Goal: Information Seeking & Learning: Learn about a topic

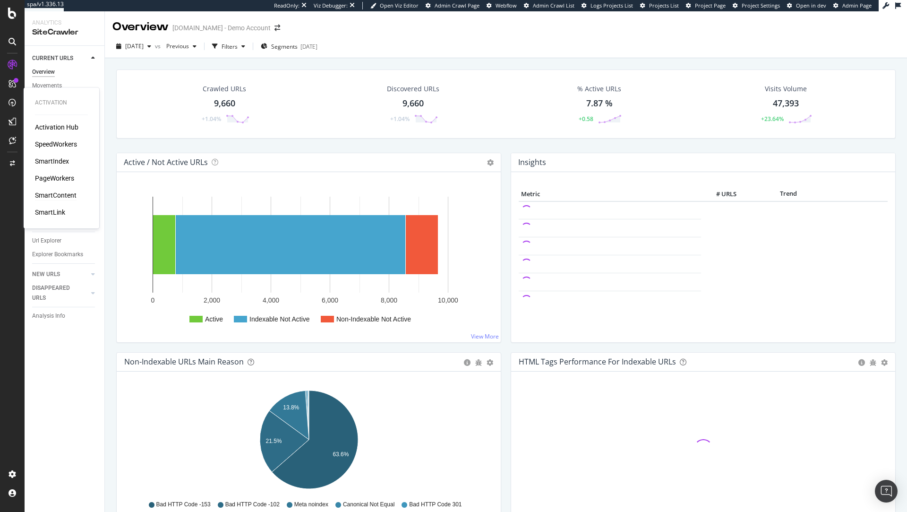
click at [60, 193] on div "SmartContent" at bounding box center [56, 194] width 42 height 9
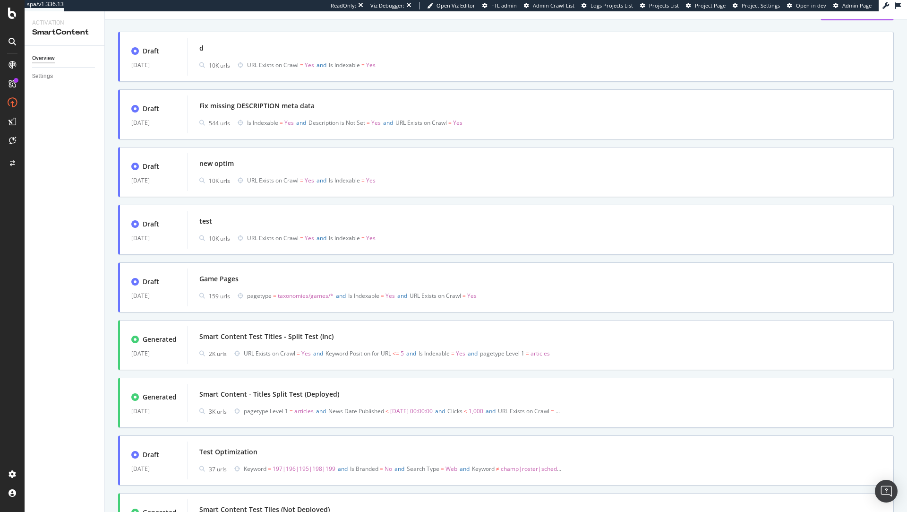
scroll to position [52, 0]
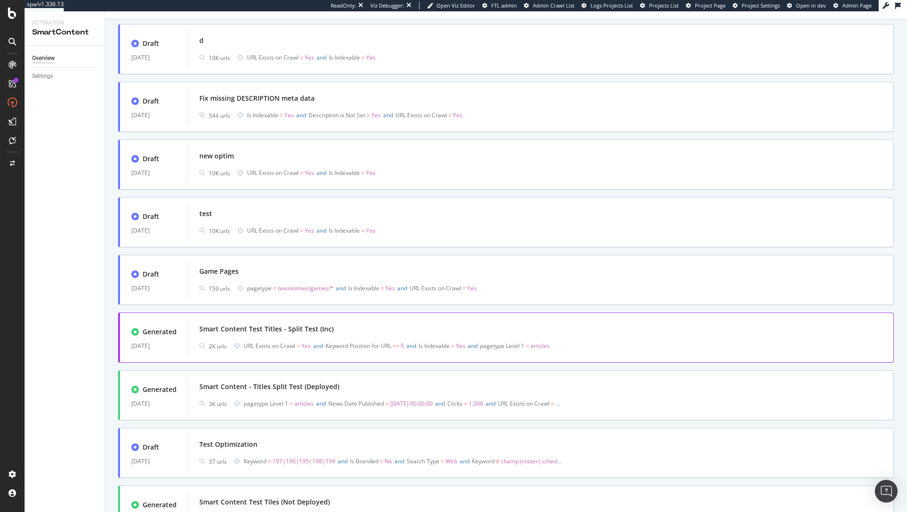
click at [356, 333] on div "Smart Content Test Titles - Split Test (Inc)" at bounding box center [540, 328] width 683 height 13
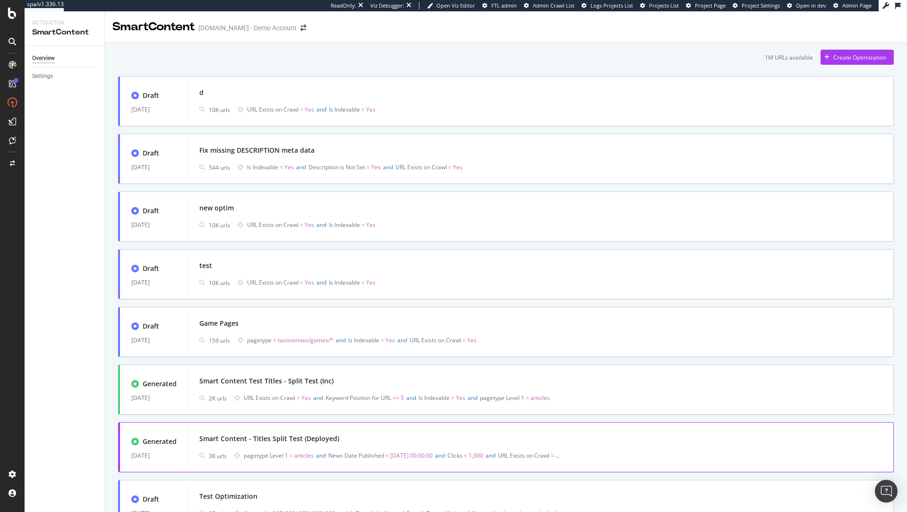
click at [296, 437] on div "Smart Content - Titles Split Test (Deployed)" at bounding box center [269, 438] width 140 height 9
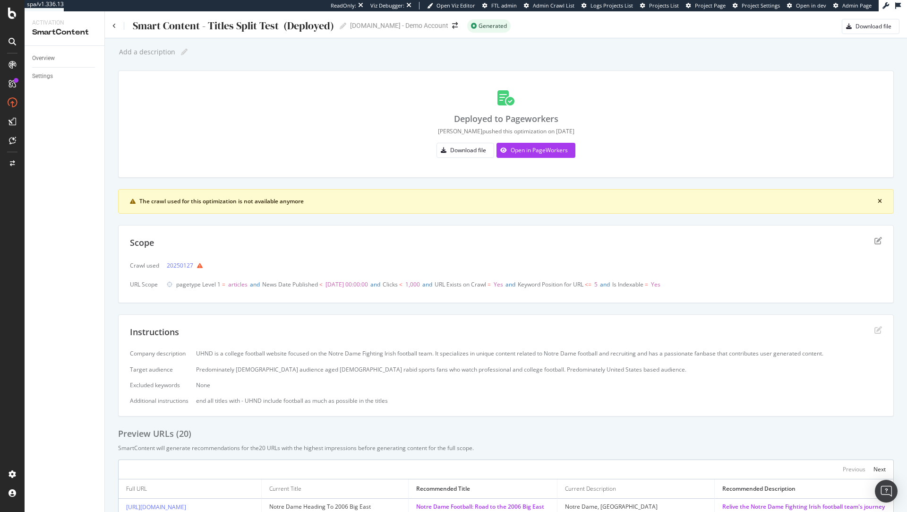
click at [370, 139] on div "Deployed to Pageworkers frank pushed this optimization on 2025-01-30 Download f…" at bounding box center [506, 124] width 752 height 84
click at [531, 149] on div "Open in PageWorkers" at bounding box center [539, 150] width 57 height 8
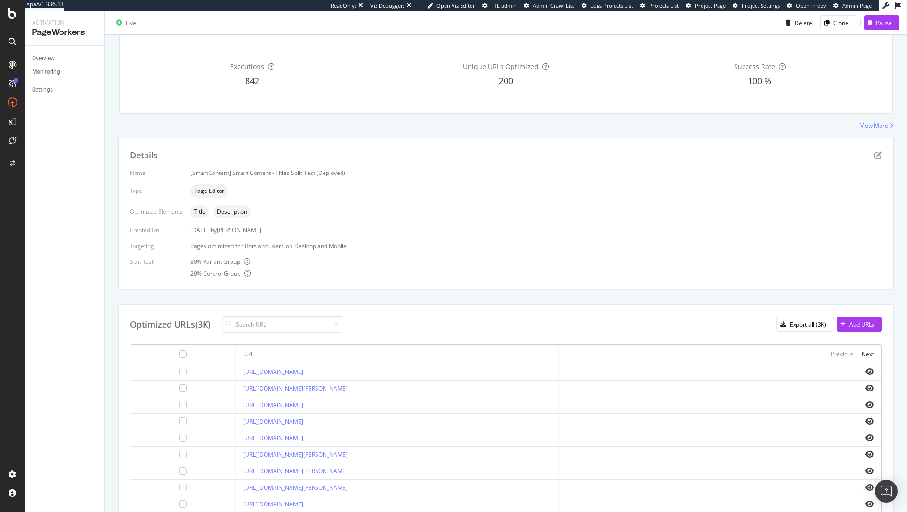
scroll to position [84, 0]
drag, startPoint x: 199, startPoint y: 327, endPoint x: 215, endPoint y: 326, distance: 16.1
click at [215, 326] on div "Optimized URLs (3K)" at bounding box center [236, 325] width 213 height 17
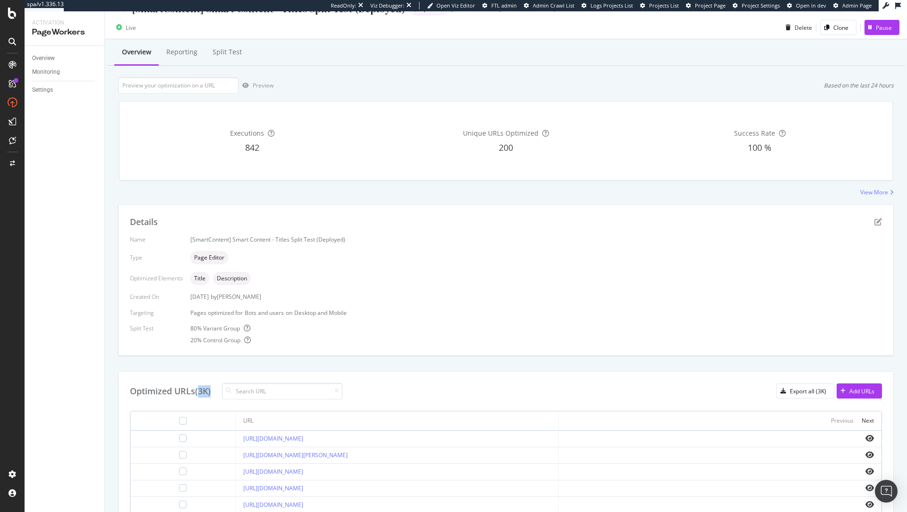
scroll to position [0, 0]
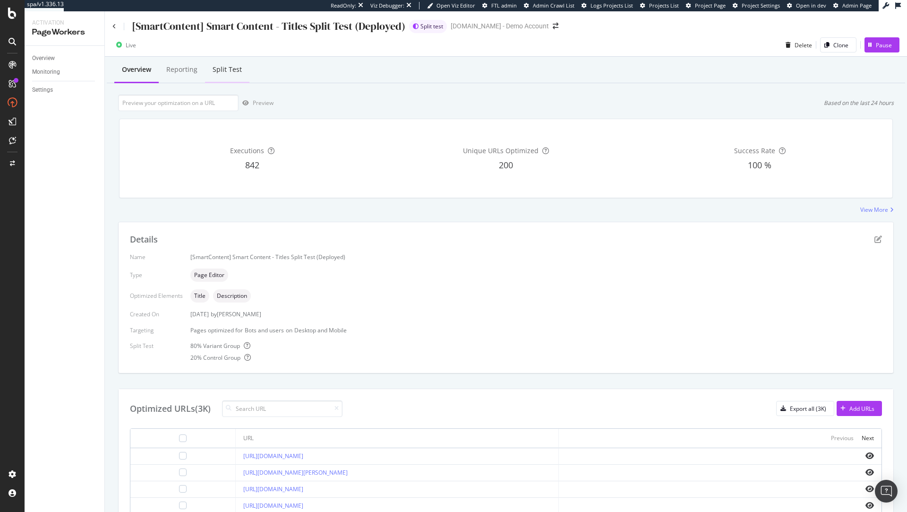
click at [223, 68] on div "Split Test" at bounding box center [227, 69] width 29 height 9
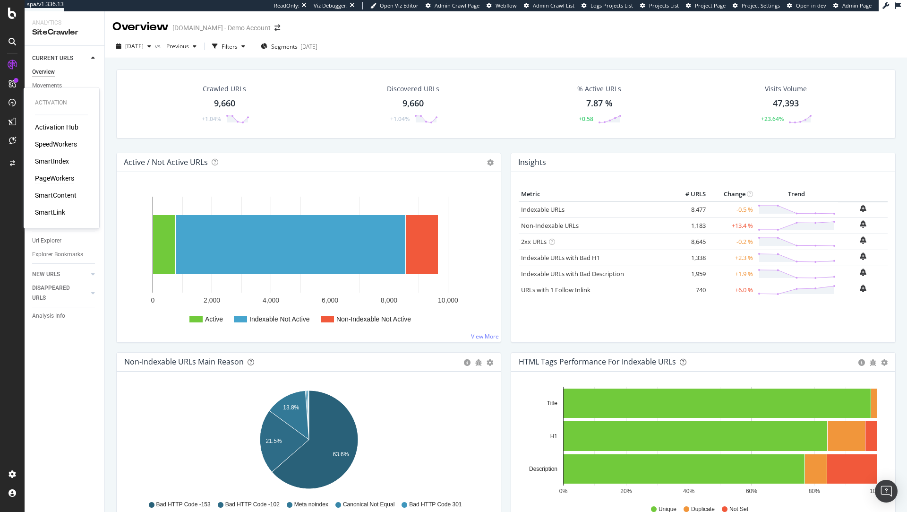
click at [64, 176] on div "PageWorkers" at bounding box center [54, 177] width 39 height 9
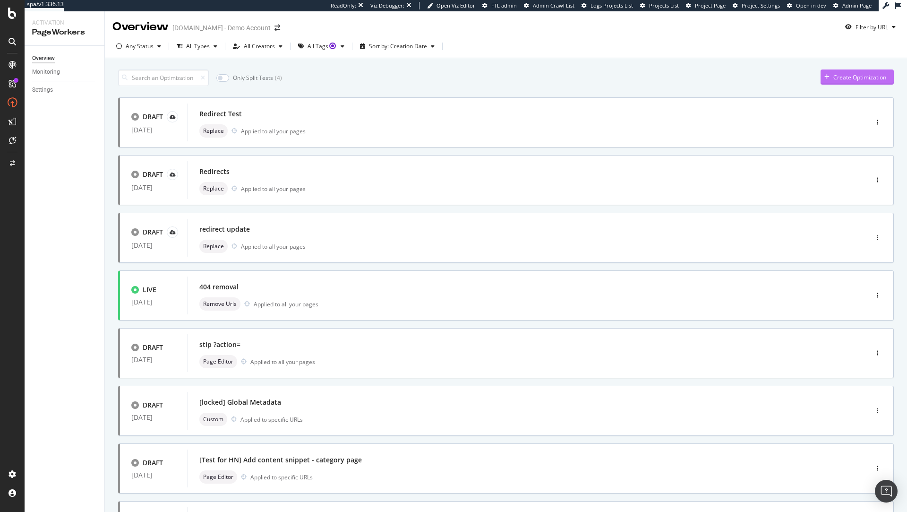
click at [859, 81] on div "Create Optimization" at bounding box center [859, 77] width 53 height 8
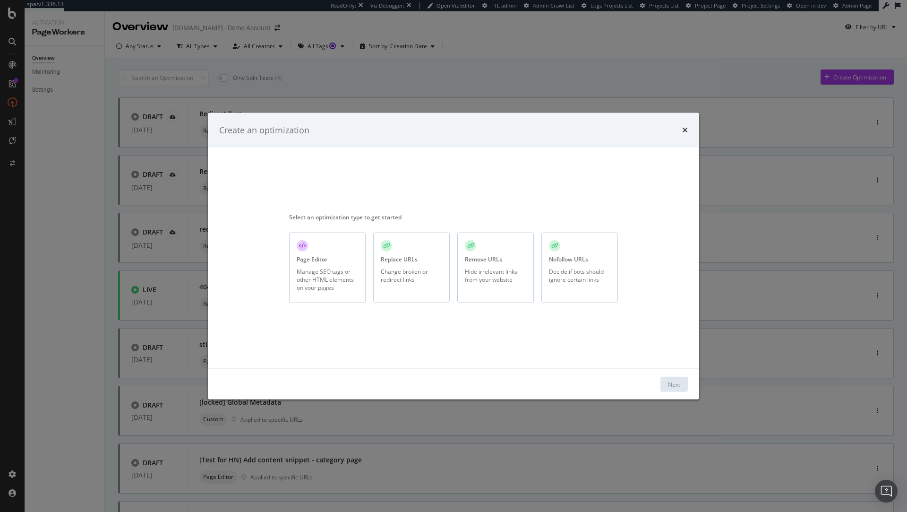
click at [423, 271] on div "Change broken or redirect links" at bounding box center [411, 275] width 61 height 16
click at [678, 384] on div "Next" at bounding box center [674, 384] width 12 height 8
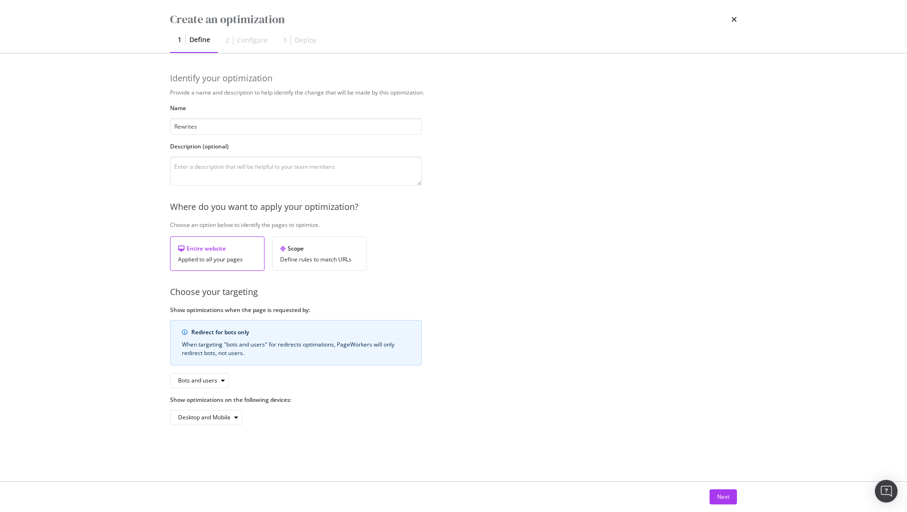
type input "Rewrites"
click at [724, 505] on div "Next" at bounding box center [453, 496] width 605 height 30
click at [726, 500] on div "Next" at bounding box center [723, 496] width 12 height 14
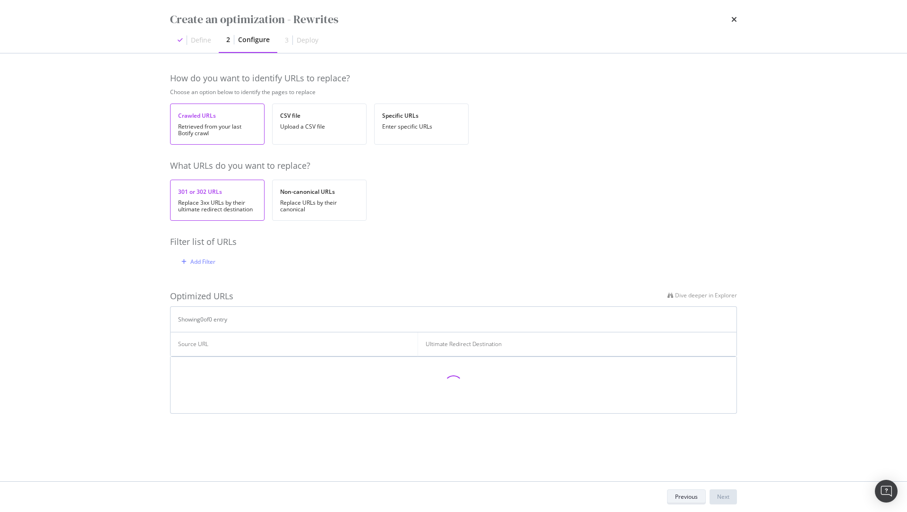
click at [692, 492] on div "Previous" at bounding box center [686, 496] width 23 height 8
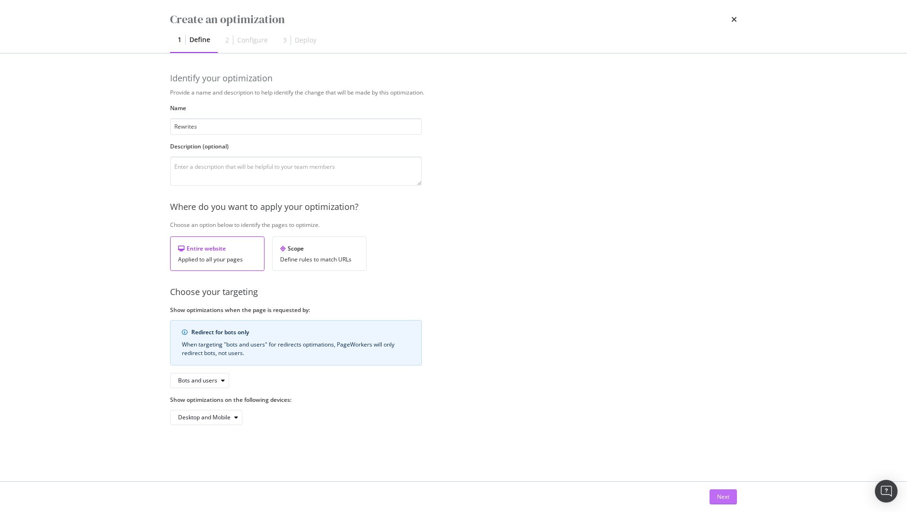
click at [729, 498] on div "Next" at bounding box center [723, 496] width 12 height 8
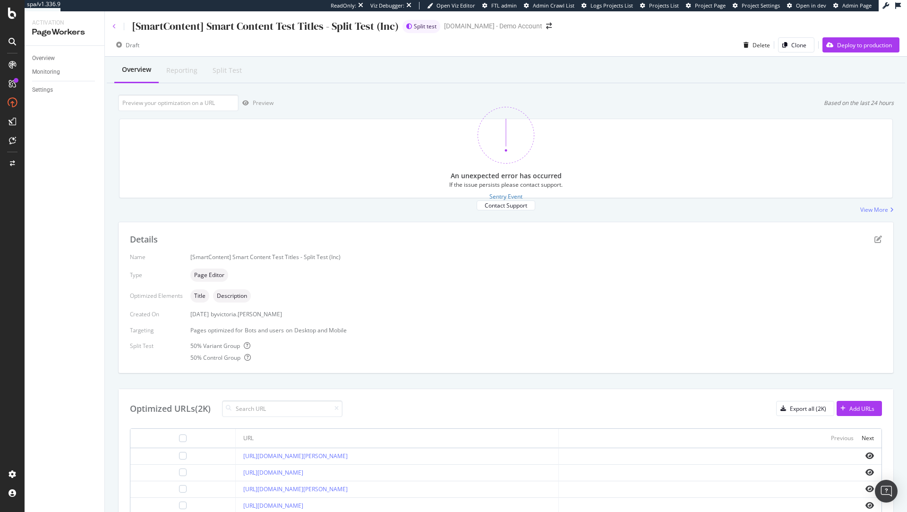
click at [114, 24] on icon at bounding box center [114, 27] width 4 height 6
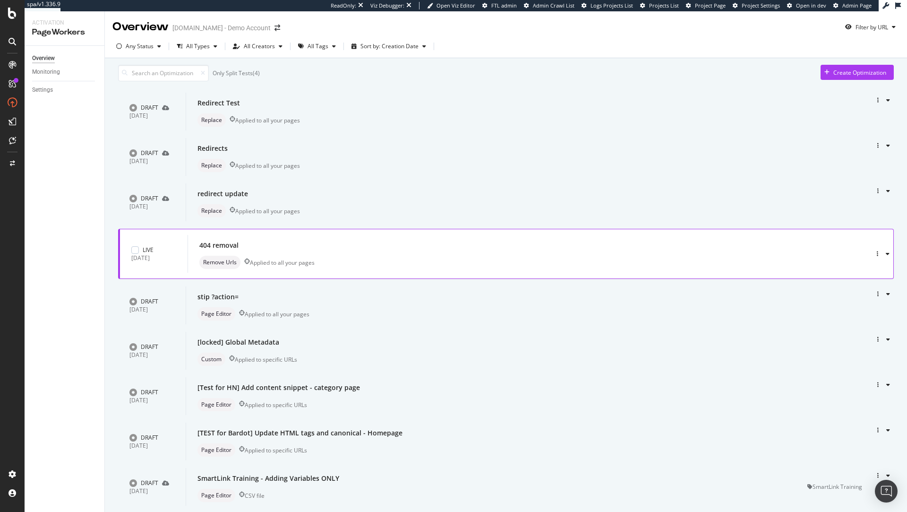
scroll to position [3, 0]
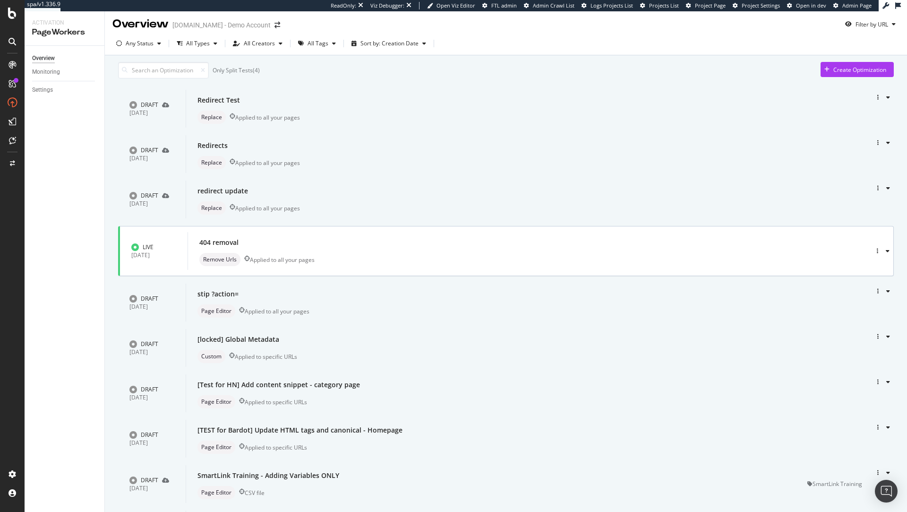
click at [222, 75] on input "checkbox" at bounding box center [453, 256] width 907 height 512
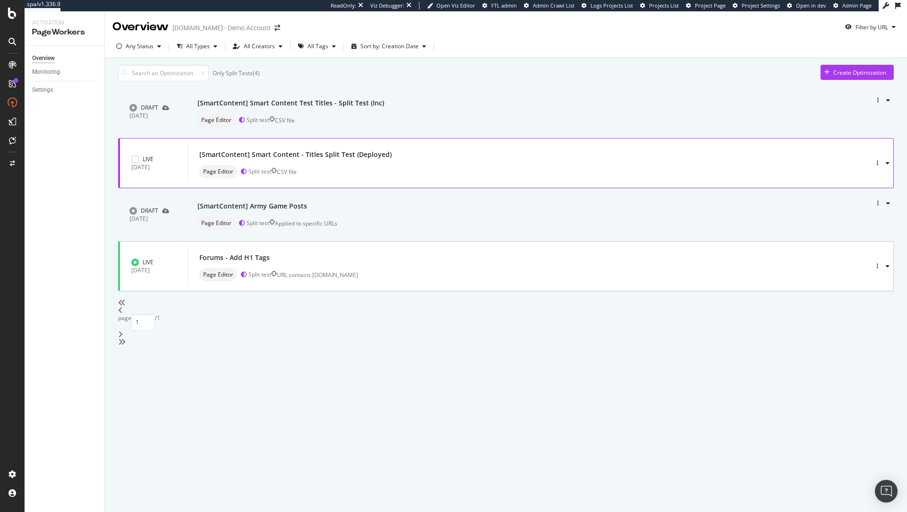
click at [402, 161] on div "[SmartContent] Smart Content - Titles Split Test (Deployed)" at bounding box center [519, 154] width 640 height 13
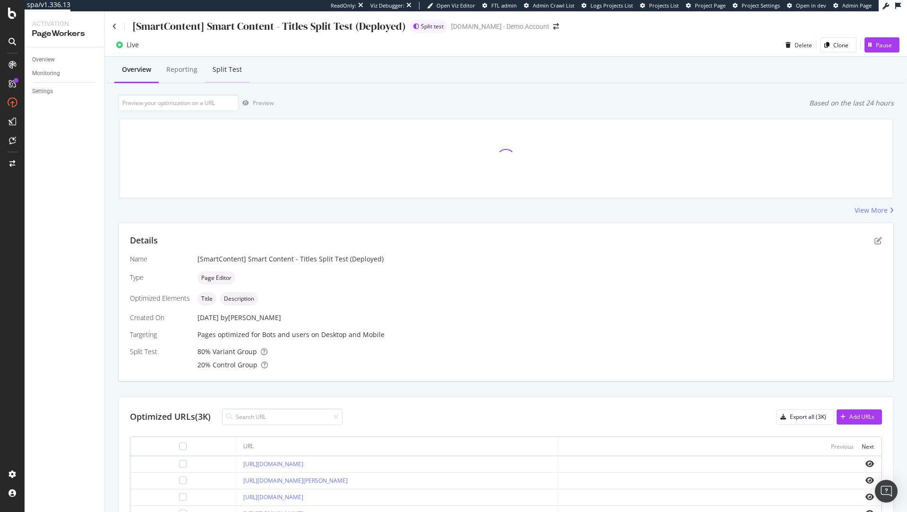
click at [231, 69] on div "Split Test" at bounding box center [227, 69] width 29 height 9
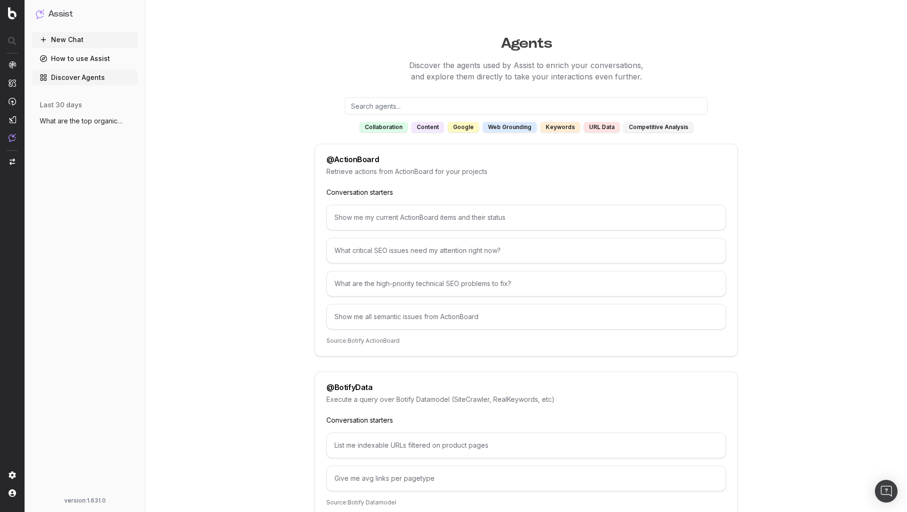
click at [87, 57] on link "How to use Assist" at bounding box center [85, 58] width 106 height 15
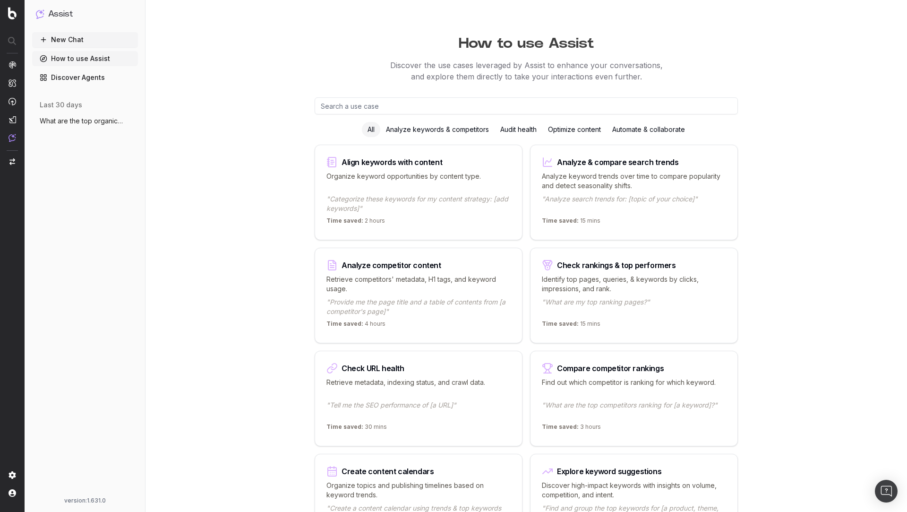
click at [76, 38] on button "New Chat" at bounding box center [85, 39] width 106 height 15
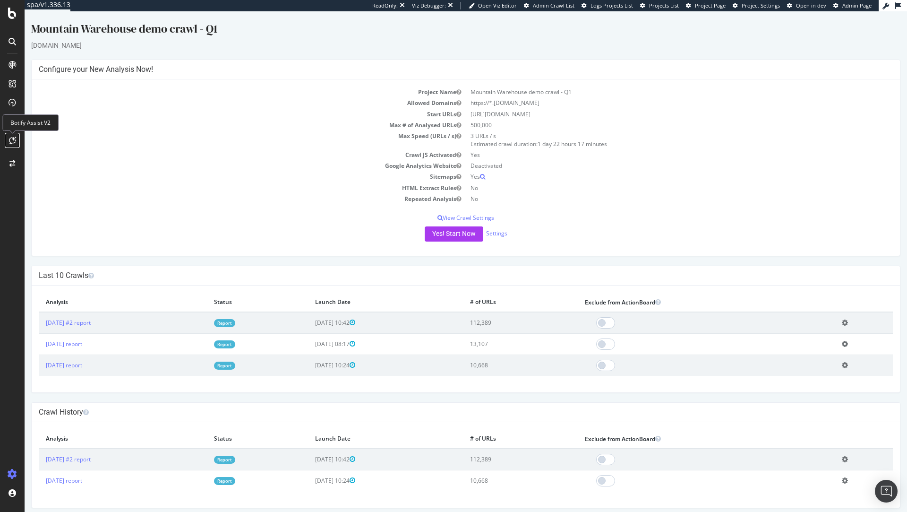
click at [13, 140] on icon at bounding box center [12, 141] width 7 height 8
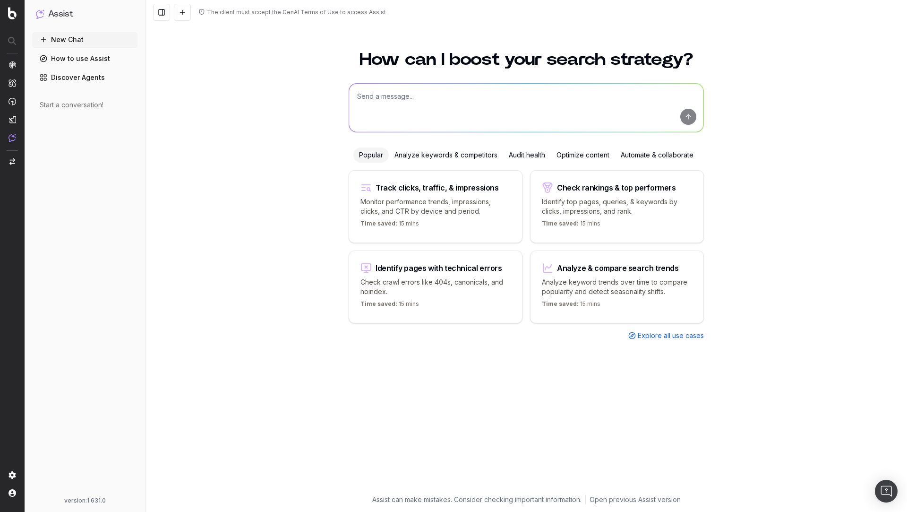
click at [419, 87] on textarea at bounding box center [526, 108] width 354 height 48
click at [473, 93] on textarea "Save in memory that" at bounding box center [526, 108] width 354 height 48
paste textarea "Mountain Warehouse Limited is a British outdoor retailer selling equipment for …"
type textarea "Save in memory that Mountain Warehouse Limited is a British outdoor retailer se…"
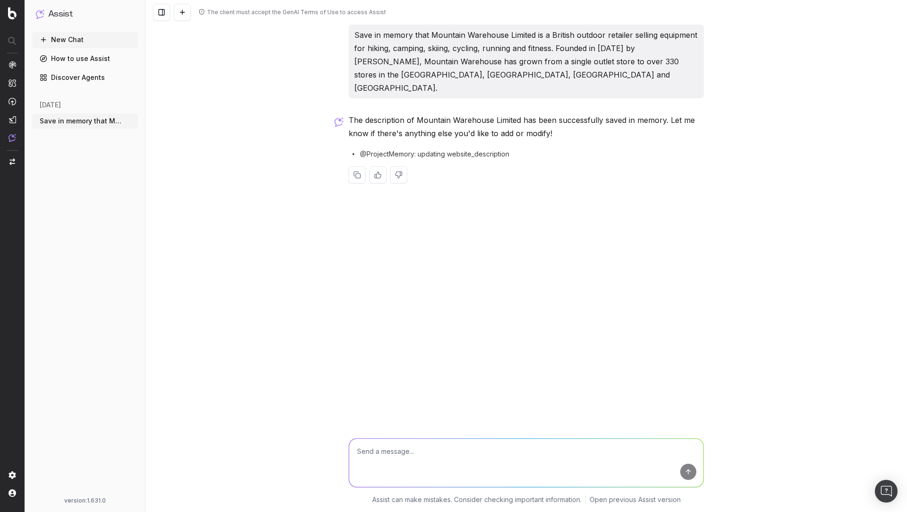
click at [86, 43] on button "New Chat" at bounding box center [85, 39] width 106 height 15
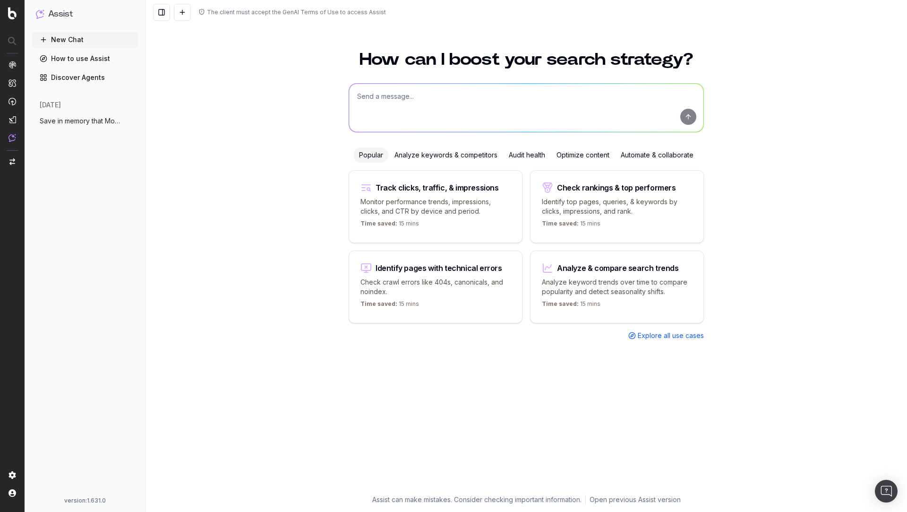
click at [472, 105] on textarea at bounding box center [526, 108] width 354 height 48
type textarea "What trends are relevant to my site"
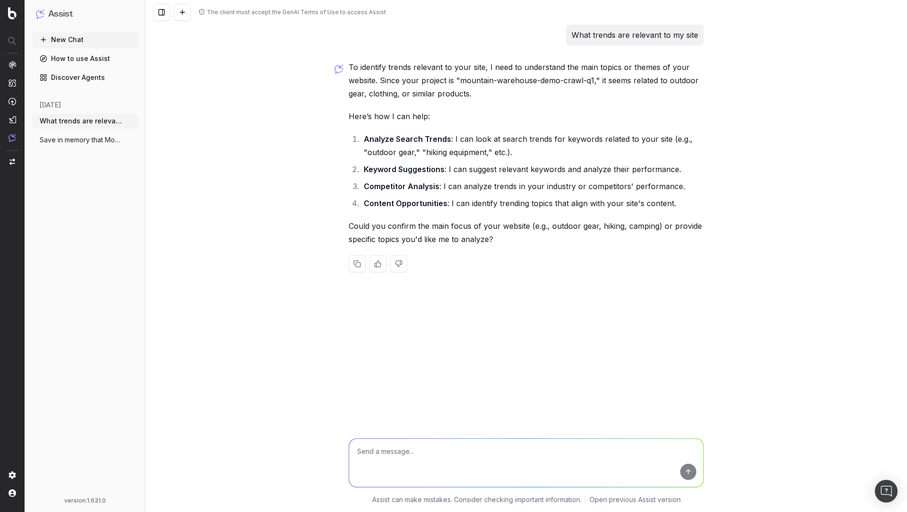
click at [444, 458] on textarea at bounding box center [526, 462] width 354 height 48
type textarea "O"
type textarea "all of the above"
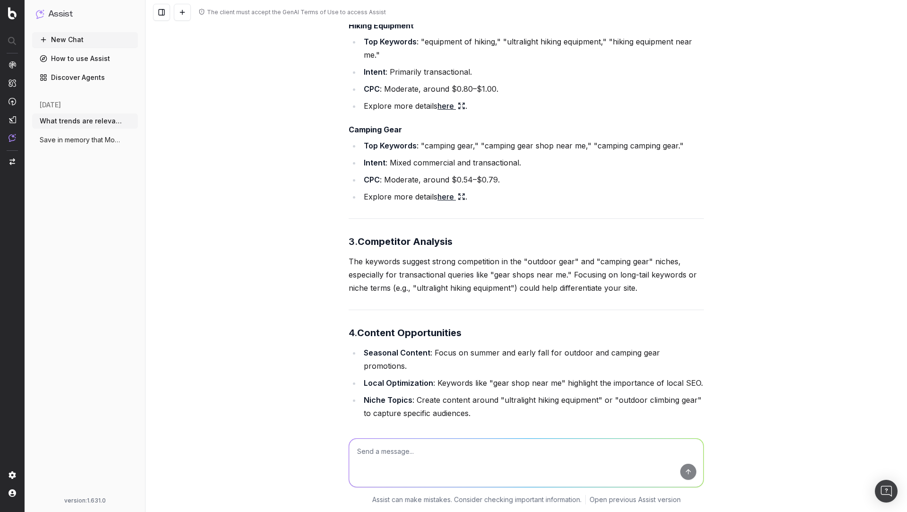
scroll to position [841, 0]
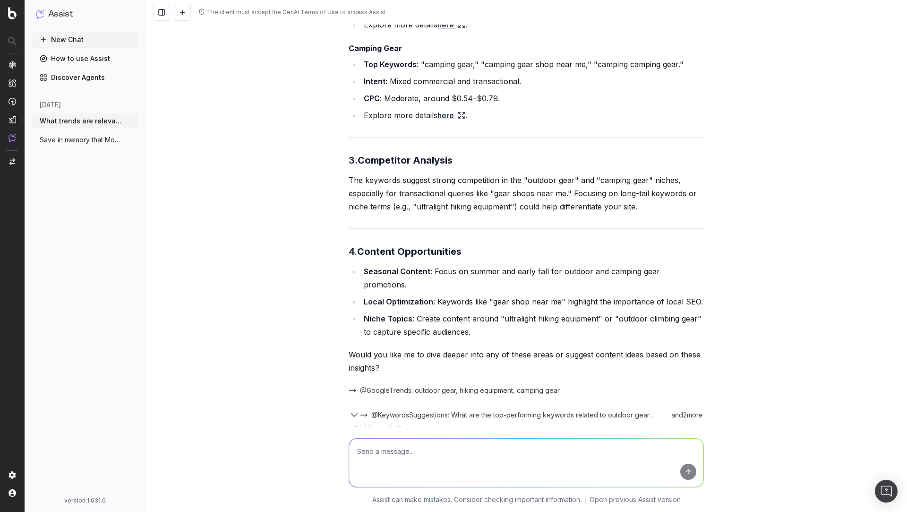
click at [515, 386] on span "@GoogleTrends: outdoor gear, hiking equipment, camping gear" at bounding box center [460, 390] width 200 height 9
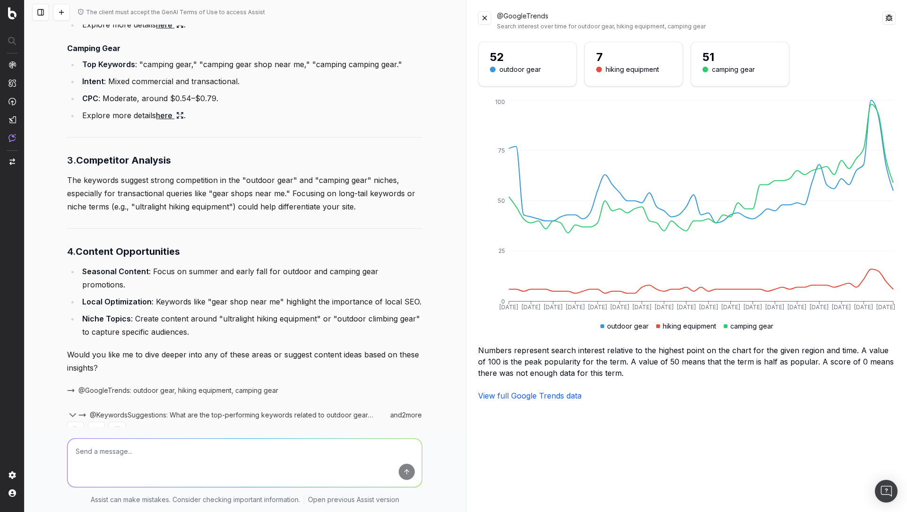
click at [222, 410] on span "@KeywordsSuggestions: What are the top-performing keywords related to outdoor g…" at bounding box center [232, 414] width 284 height 9
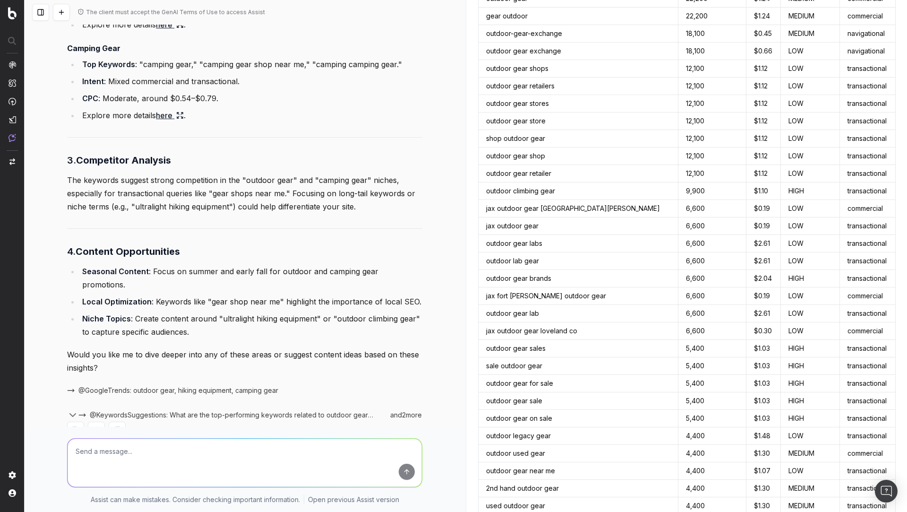
scroll to position [0, 0]
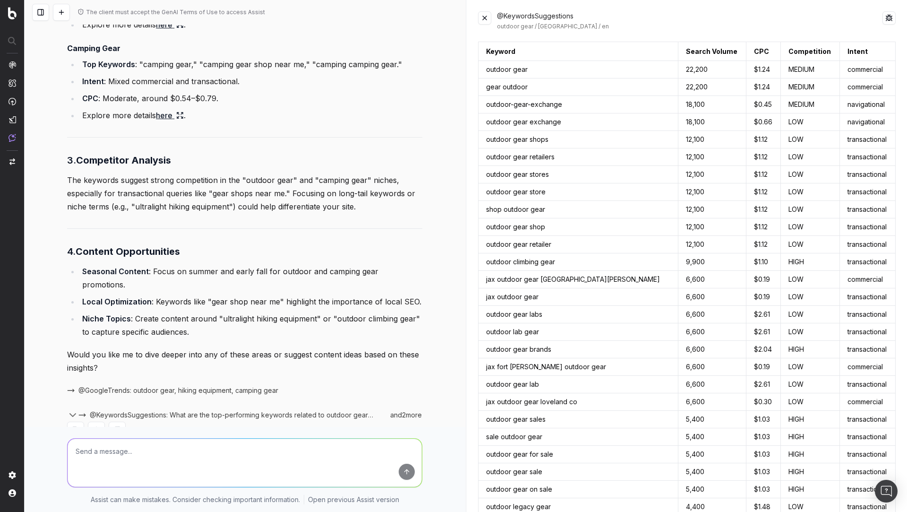
click at [214, 455] on textarea at bounding box center [245, 462] width 354 height 48
type textarea "Ok suggest some autumn and winter content based off likely trends"
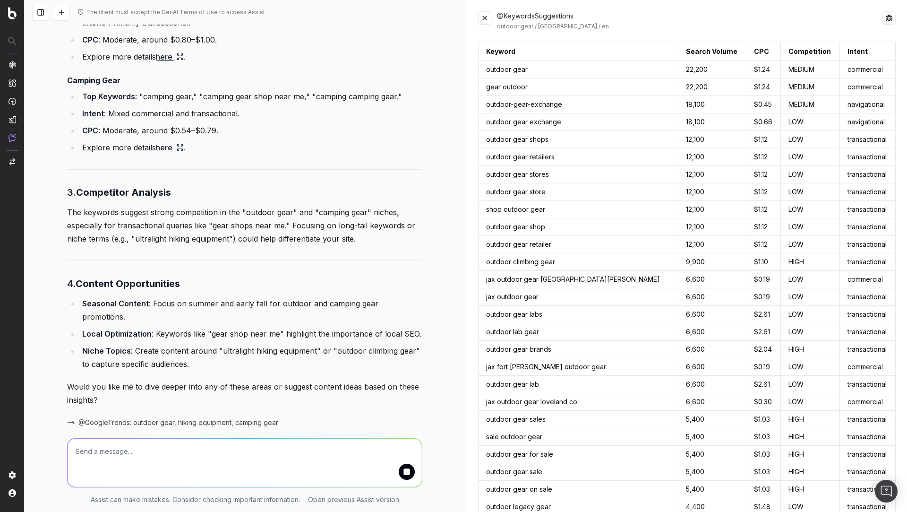
click at [481, 19] on button at bounding box center [484, 17] width 13 height 13
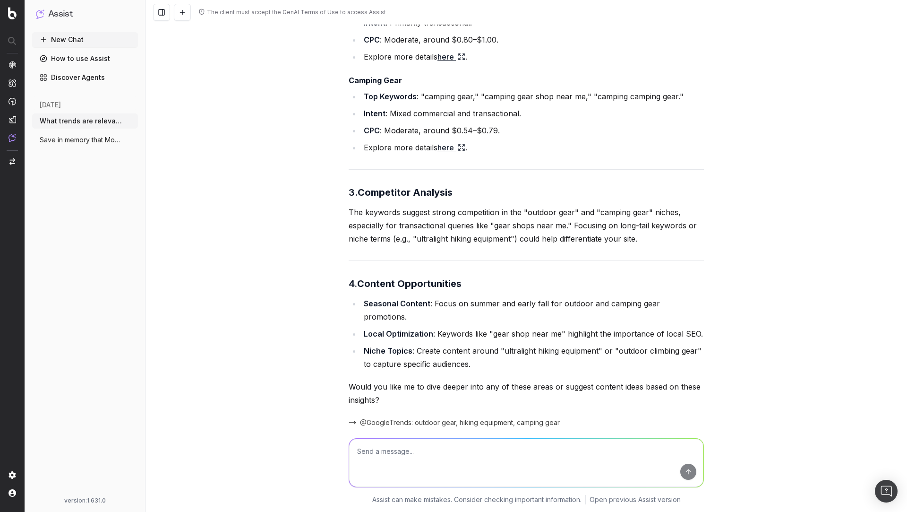
click at [450, 141] on link "here" at bounding box center [452, 147] width 28 height 13
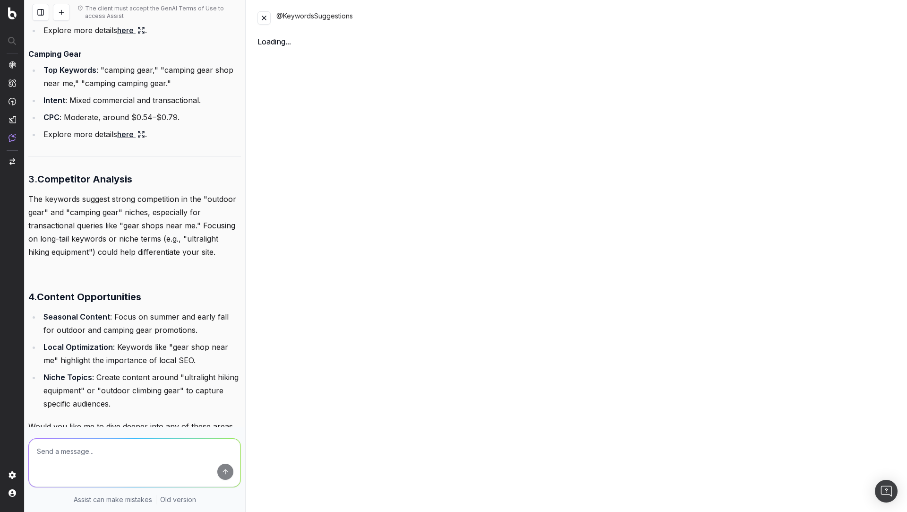
scroll to position [1060, 0]
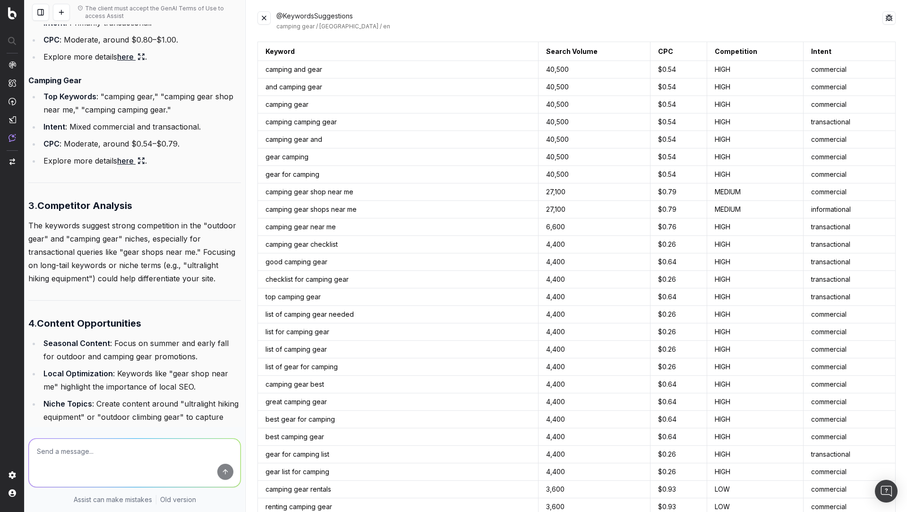
click at [262, 15] on button at bounding box center [264, 17] width 13 height 13
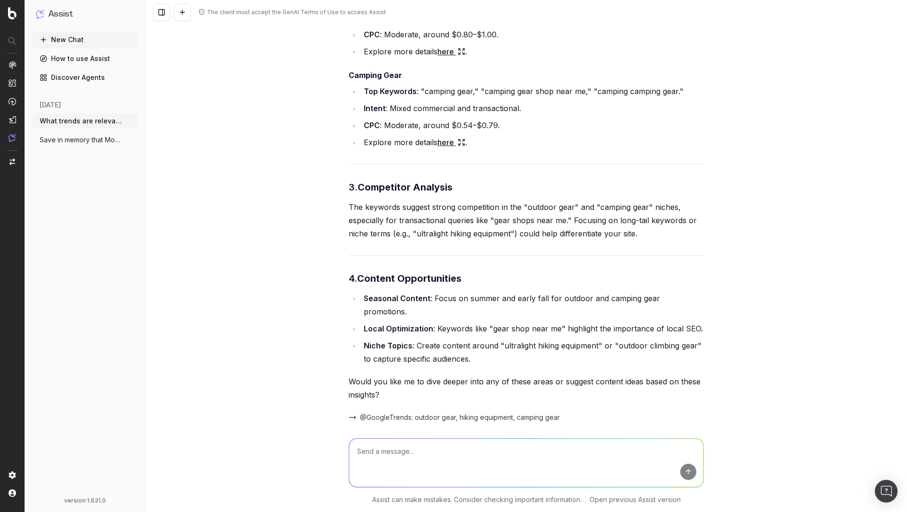
scroll to position [975, 0]
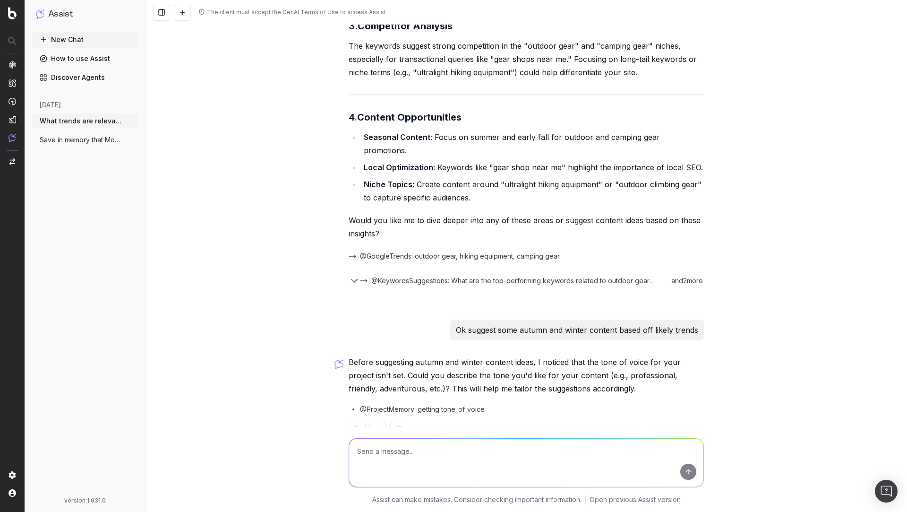
click at [416, 455] on textarea at bounding box center [526, 462] width 354 height 48
click at [418, 449] on textarea "Adventurous but preffessional" at bounding box center [526, 462] width 354 height 48
type textarea "Adventurous but professional"
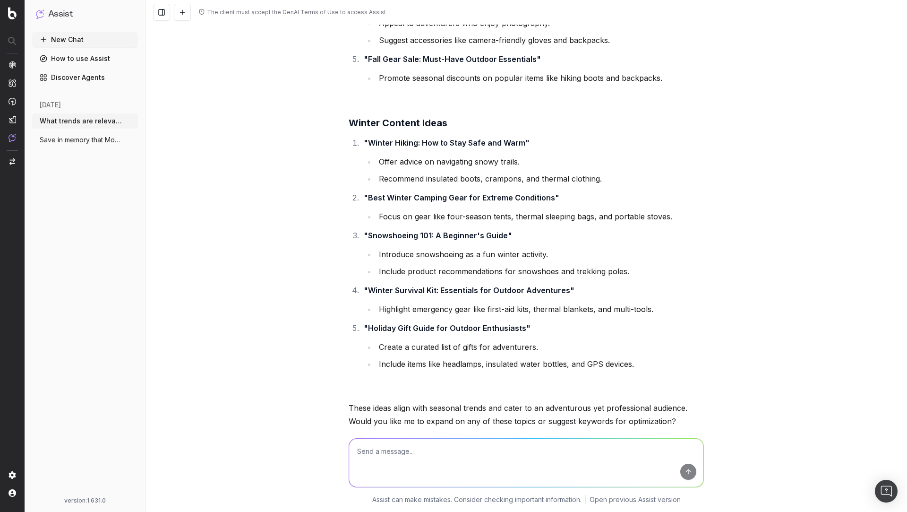
scroll to position [1741, 0]
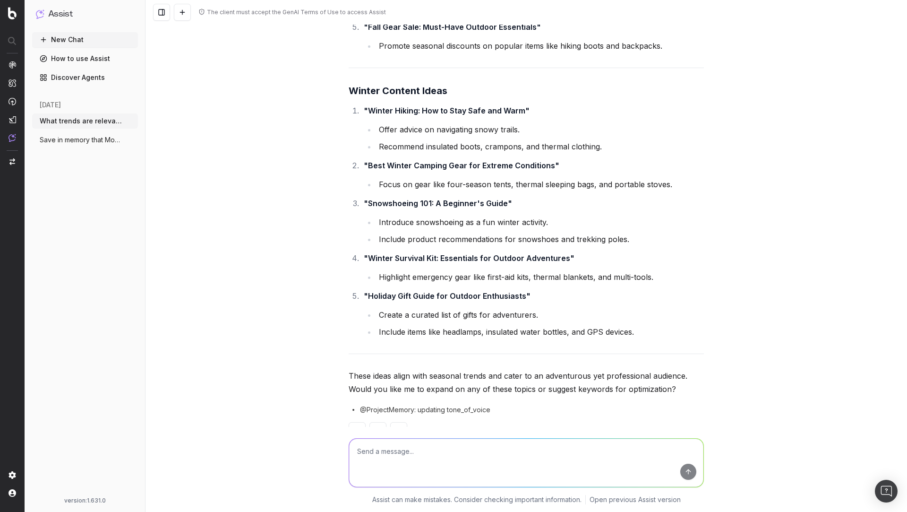
click at [464, 457] on textarea at bounding box center [526, 462] width 354 height 48
type textarea "Ok can you create a content outline for winter hiking: How to stay safe and warm"
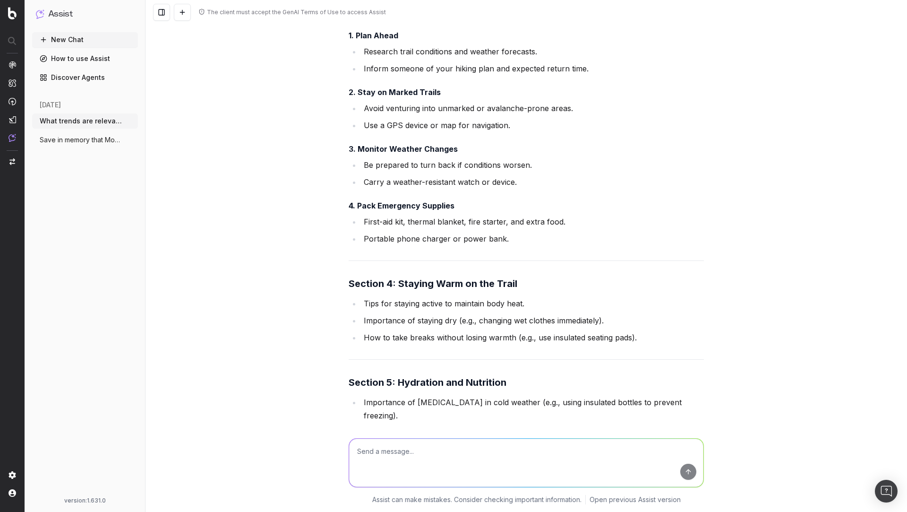
scroll to position [3030, 0]
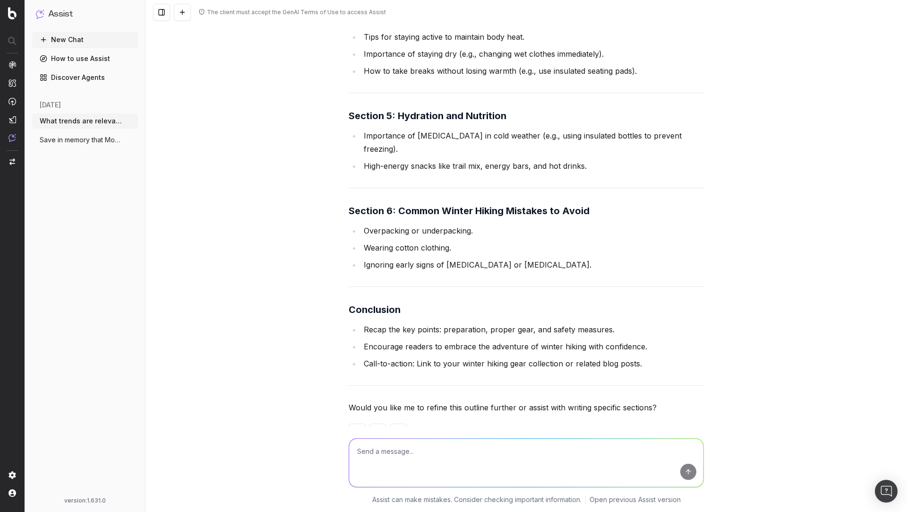
click at [434, 461] on textarea at bounding box center [526, 462] width 354 height 48
type textarea "Ok now create a full article"
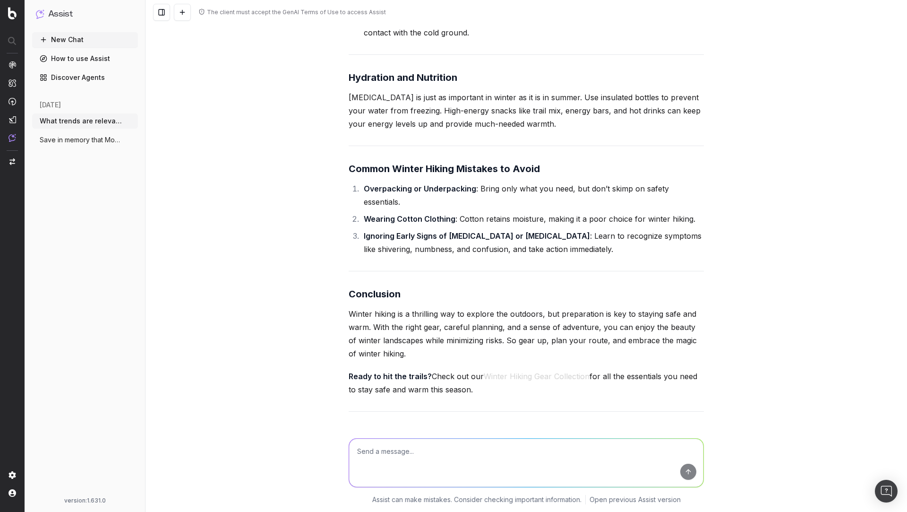
scroll to position [4448, 0]
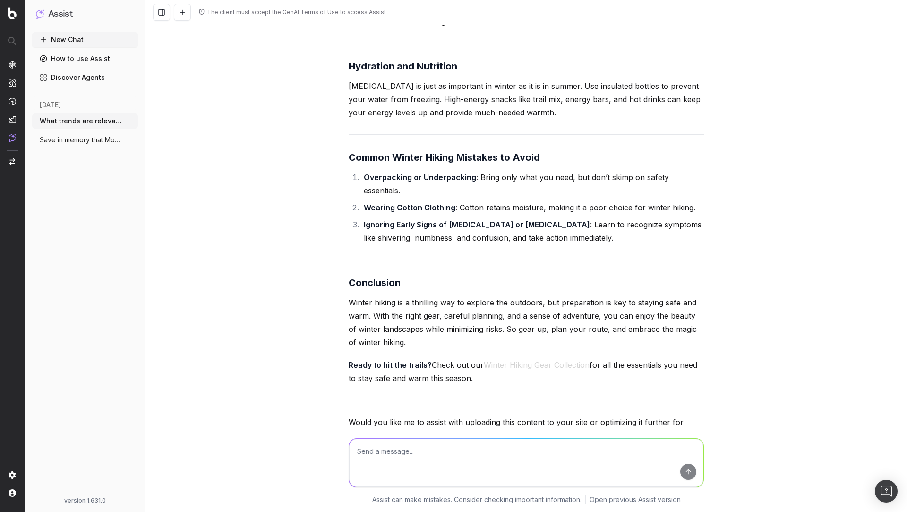
click at [439, 455] on textarea at bounding box center [526, 462] width 354 height 48
type textarea "O"
type textarea "Could you show a content calendar"
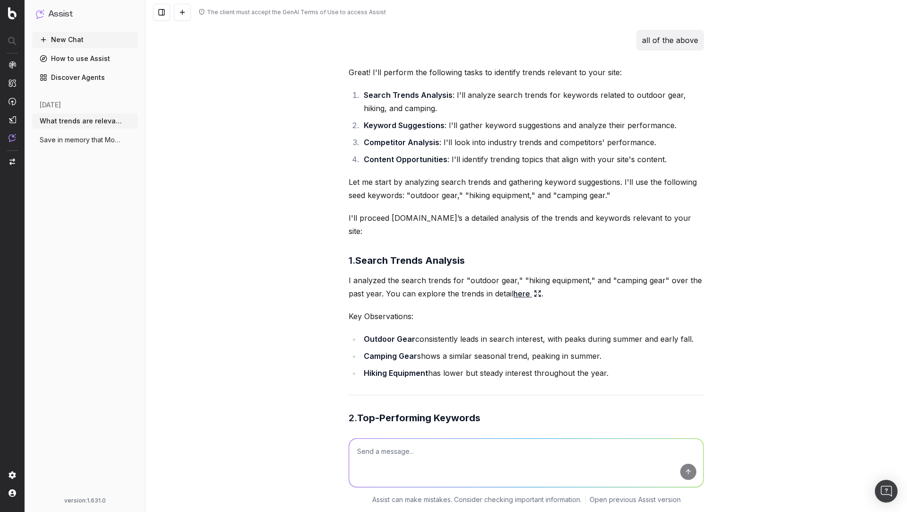
scroll to position [0, 0]
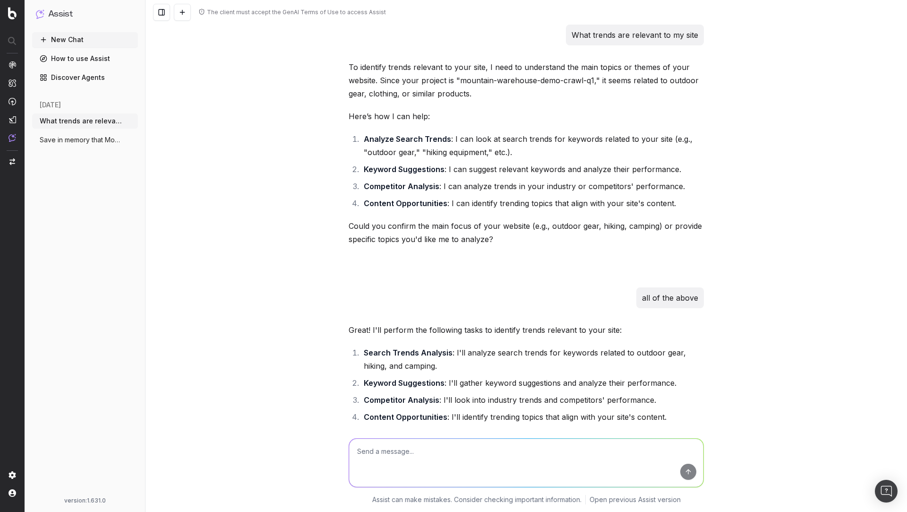
click at [80, 40] on button "New Chat" at bounding box center [85, 39] width 106 height 15
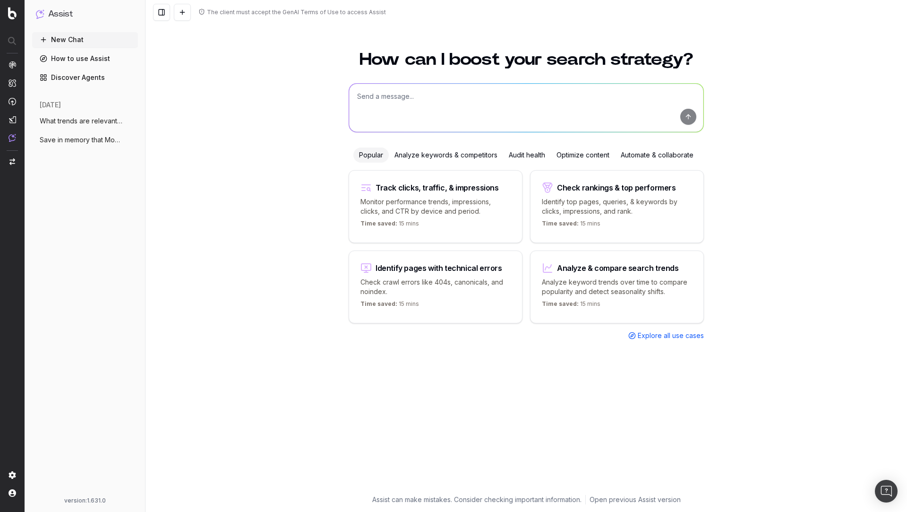
click at [429, 106] on textarea at bounding box center [526, 108] width 354 height 48
click at [371, 95] on textarea "WHat are the key opportunities on Mountain warehouse" at bounding box center [526, 108] width 354 height 48
type textarea "What are the key opportunities on Mountain warehouse"
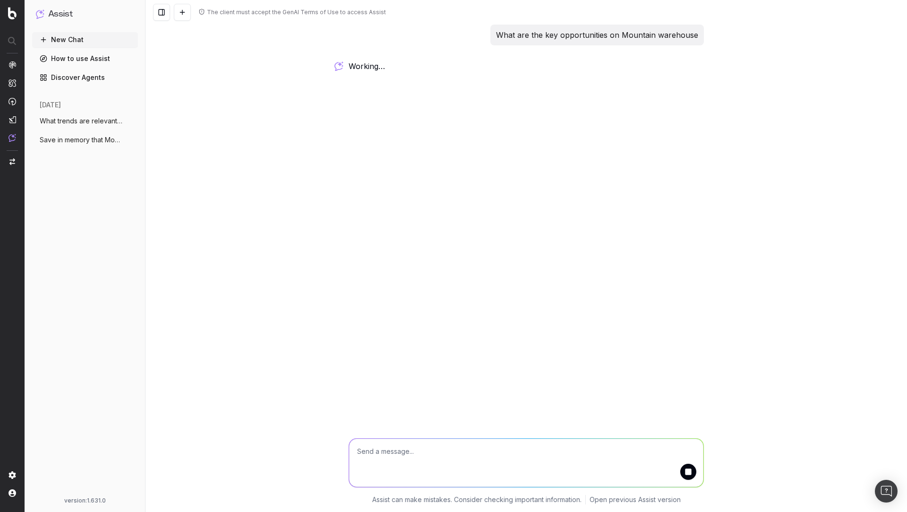
click at [105, 140] on span "Save in memory that Mountain Warehouse L" at bounding box center [81, 139] width 83 height 9
click at [93, 116] on span "What trends are relevant to my site" at bounding box center [81, 120] width 83 height 9
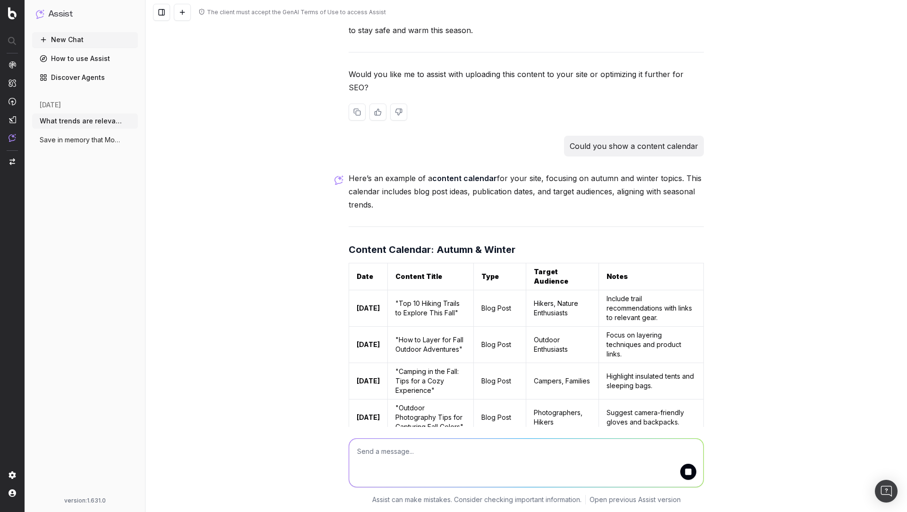
scroll to position [5276, 0]
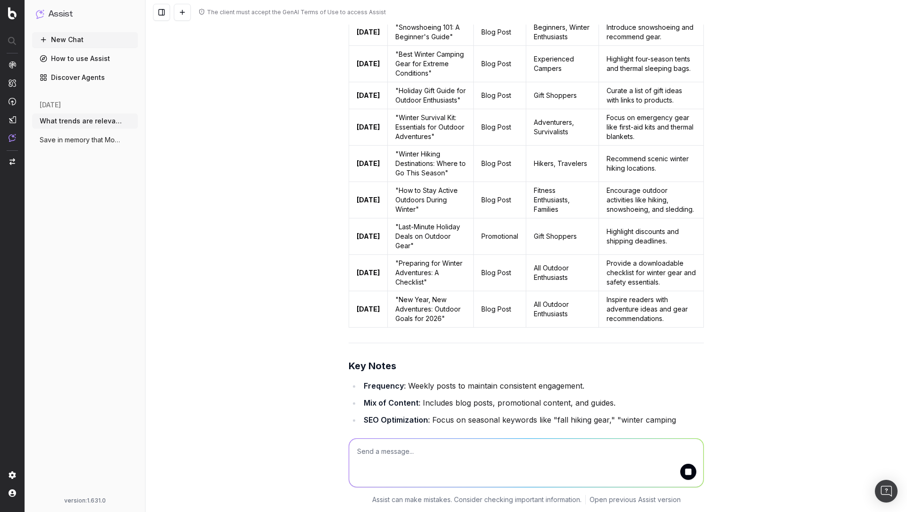
click at [416, 451] on textarea at bounding box center [526, 462] width 354 height 48
type textarea "H"
click at [407, 449] on textarea "Do we appear on chatgpt for winter hiking" at bounding box center [526, 462] width 354 height 48
click at [696, 475] on textarea "Do we appear in chatgpt for winter hiking" at bounding box center [526, 462] width 354 height 48
type textarea "Do we appear in chatgpt for winter hiking"
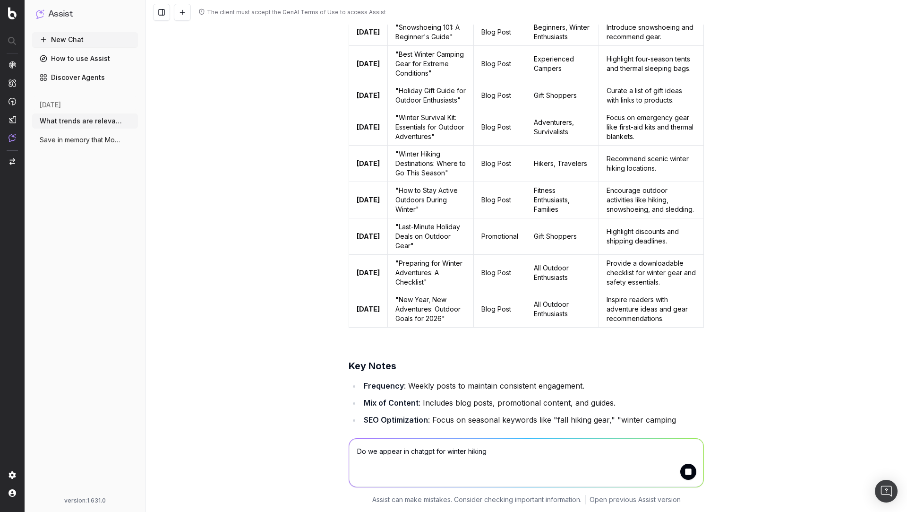
click at [689, 473] on button "submit" at bounding box center [688, 472] width 16 height 16
click at [580, 457] on textarea at bounding box center [526, 462] width 354 height 48
type textarea "Do we appear in chatgpt for winter hiking"
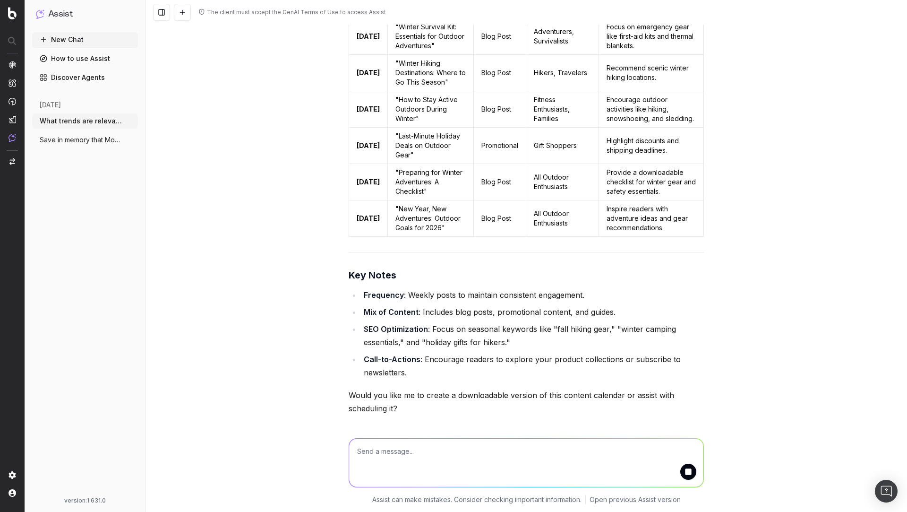
click at [96, 139] on span "Save in memory that Mountain Warehouse L" at bounding box center [81, 139] width 83 height 9
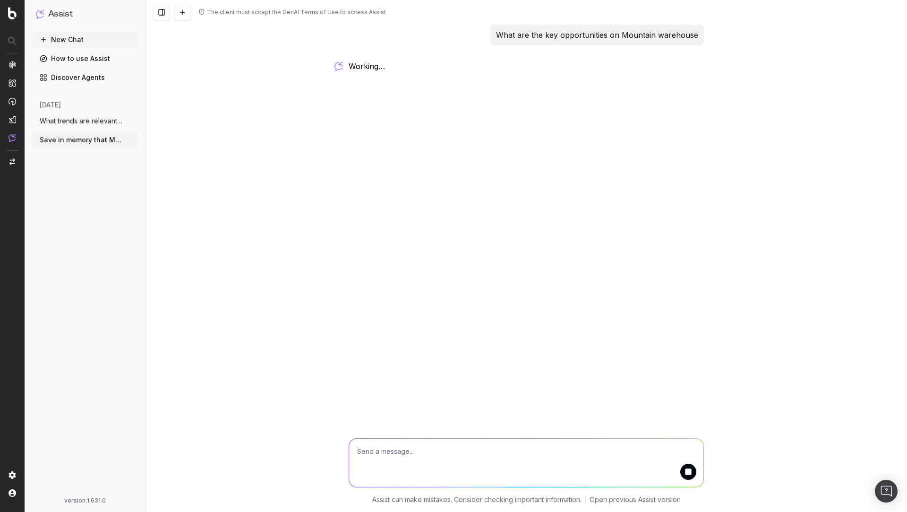
click at [89, 122] on span "What trends are relevant to my site" at bounding box center [81, 120] width 83 height 9
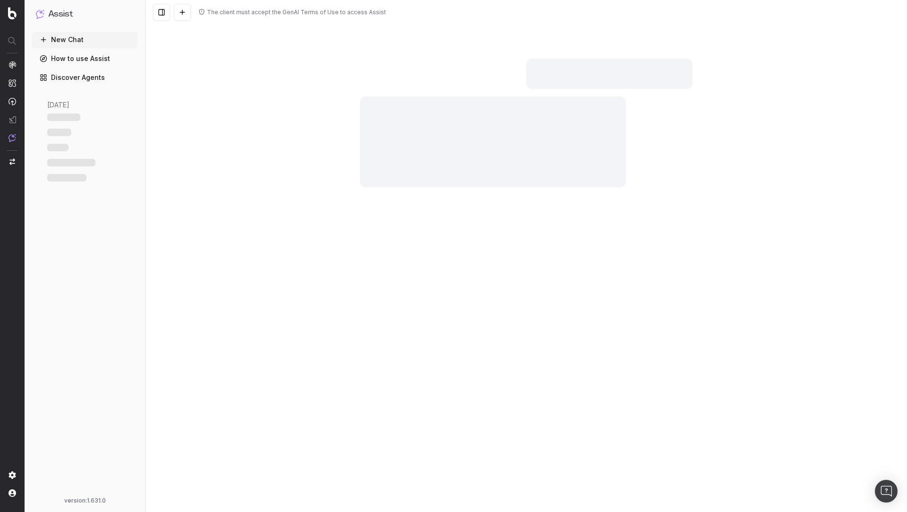
scroll to position [5172, 0]
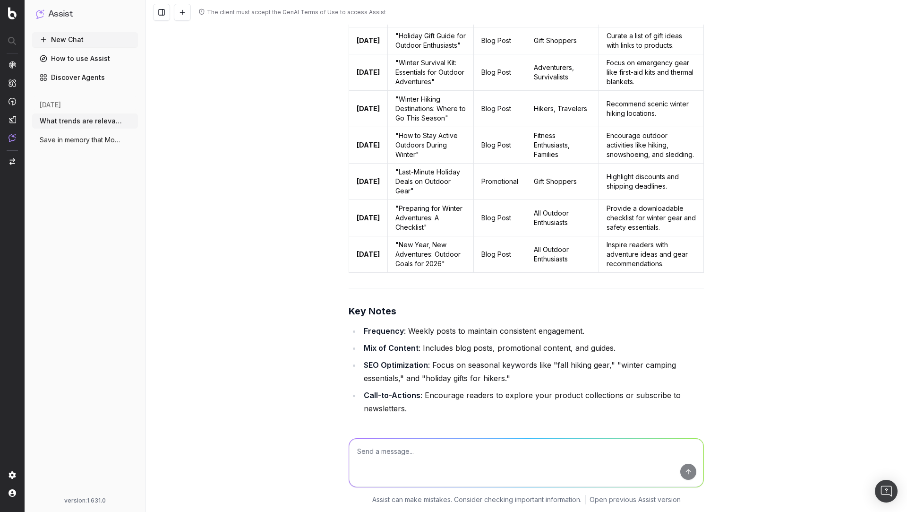
click at [732, 40] on div "The client must accept the GenAI Terms of Use to access Assist What trends are …" at bounding box center [527, 256] width 762 height 512
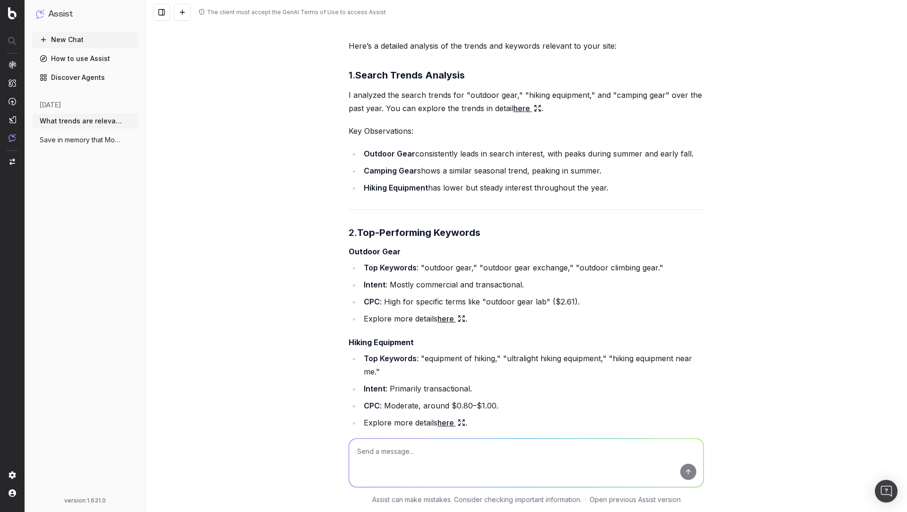
scroll to position [0, 0]
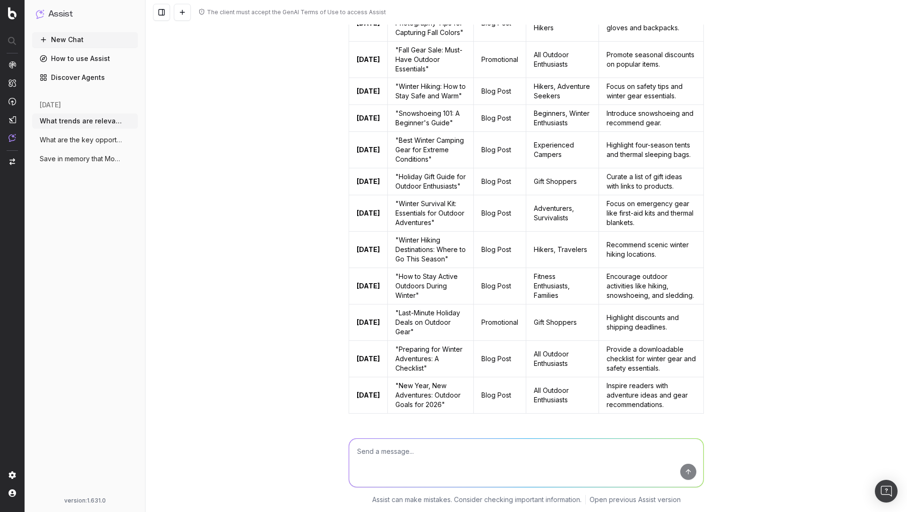
scroll to position [5310, 0]
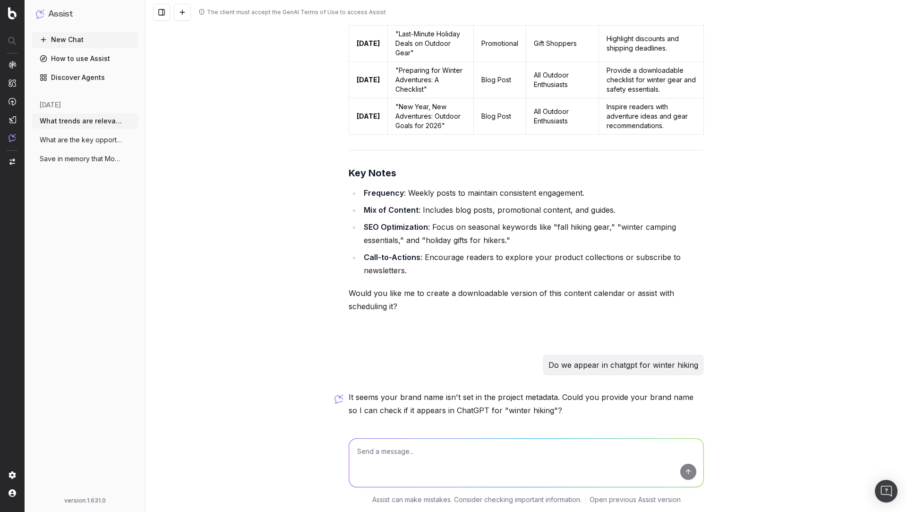
click at [443, 452] on textarea at bounding box center [526, 462] width 354 height 48
type textarea "Mountain Warehouse"
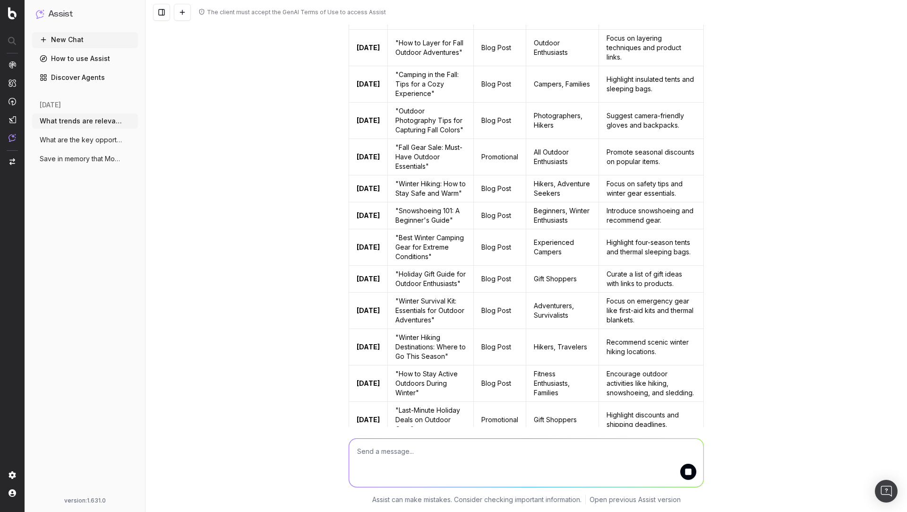
scroll to position [5359, 0]
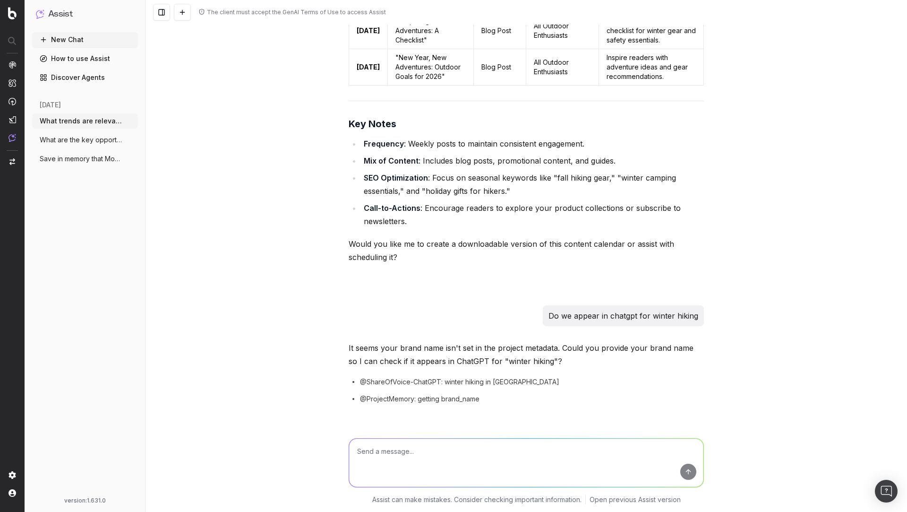
click at [96, 123] on span "What trends are relevant to my site" at bounding box center [81, 120] width 83 height 9
click at [88, 141] on span "What are the key opportunities on Mounta" at bounding box center [81, 139] width 83 height 9
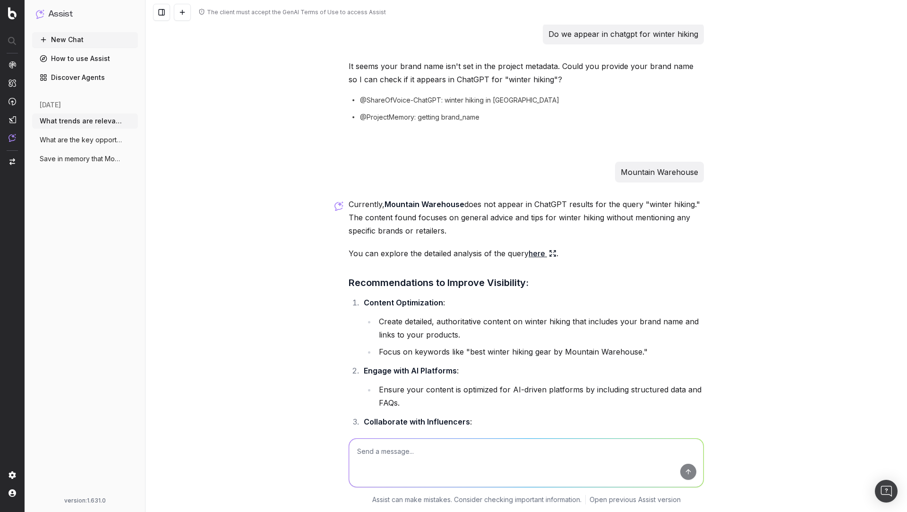
scroll to position [5641, 0]
click at [549, 249] on icon at bounding box center [553, 253] width 8 height 8
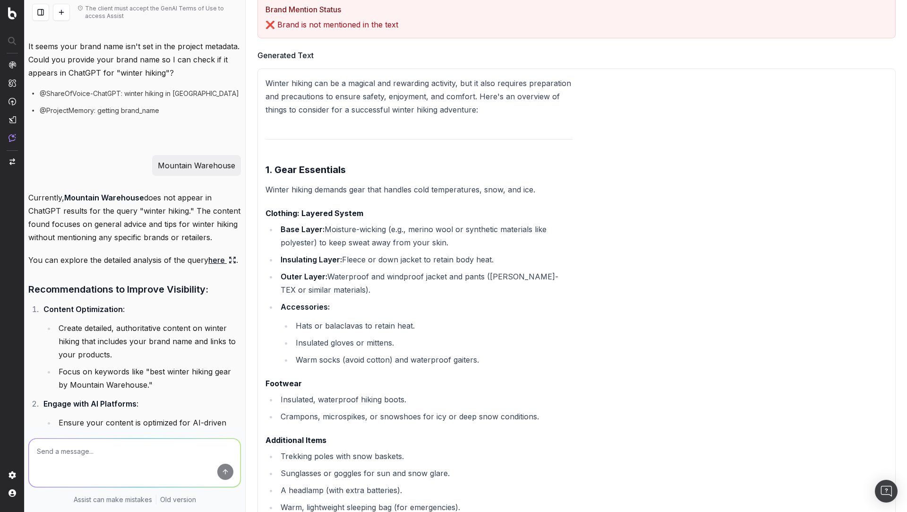
scroll to position [0, 0]
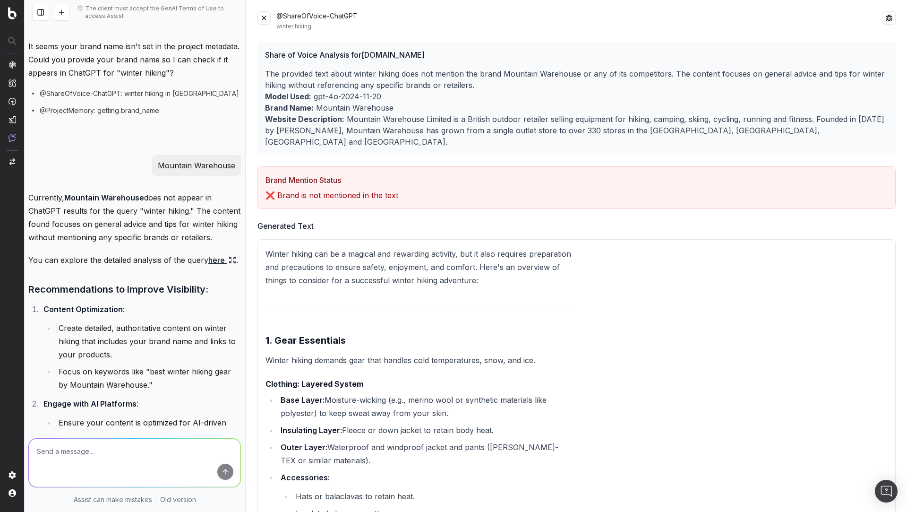
click at [265, 22] on button at bounding box center [264, 17] width 13 height 13
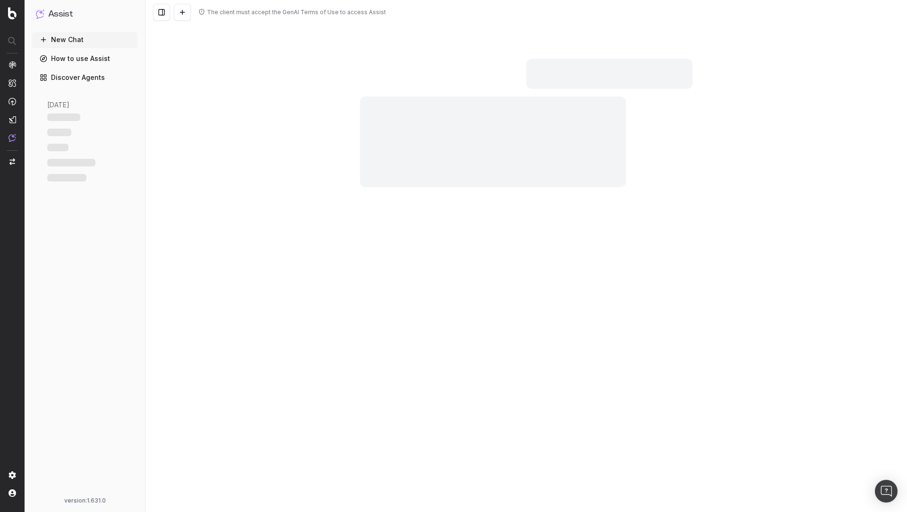
scroll to position [460, 0]
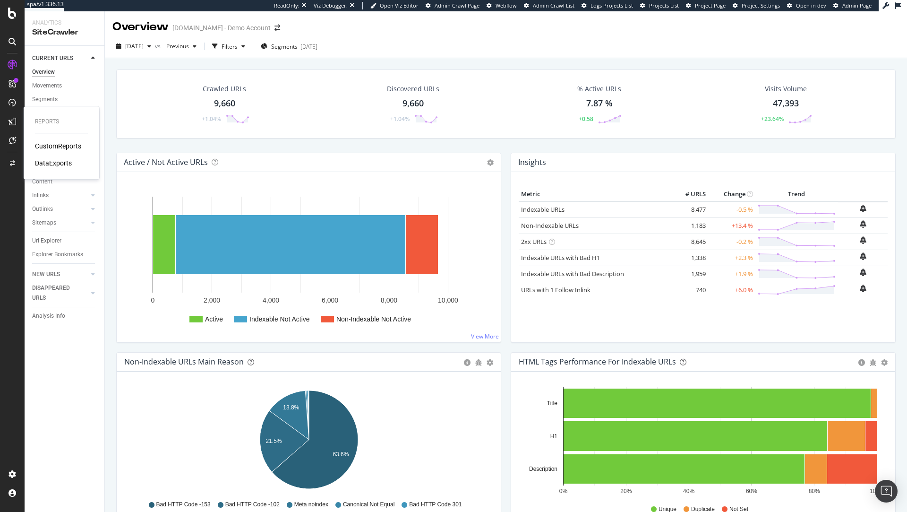
click at [48, 148] on div "CustomReports" at bounding box center [58, 145] width 46 height 9
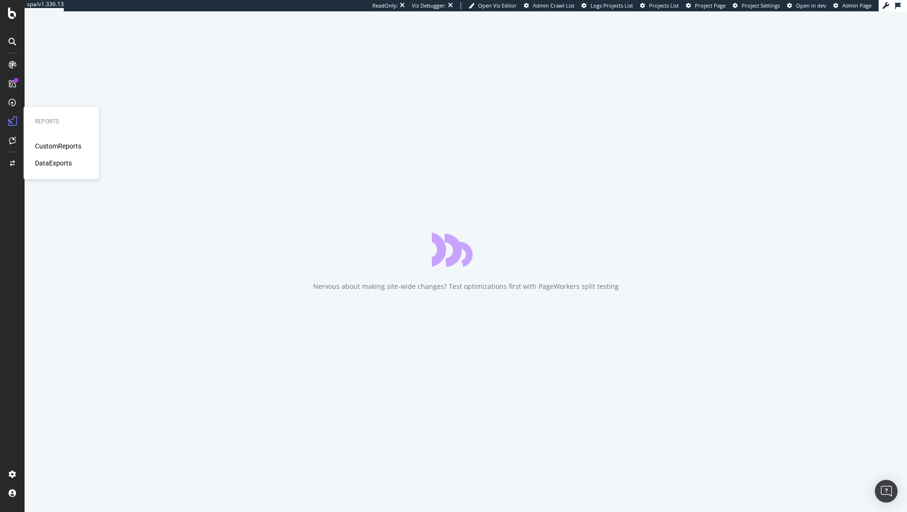
click at [48, 145] on div "CustomReports" at bounding box center [58, 145] width 46 height 9
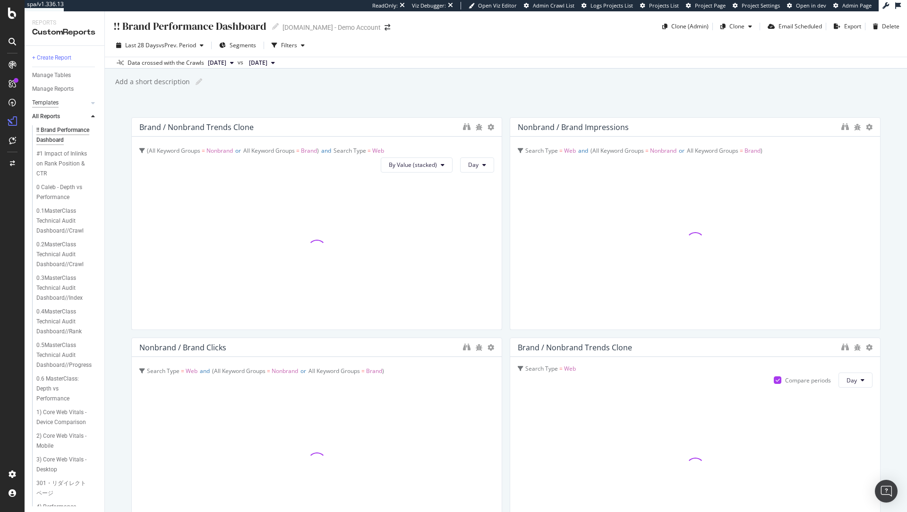
click at [54, 103] on div "Templates" at bounding box center [45, 103] width 26 height 10
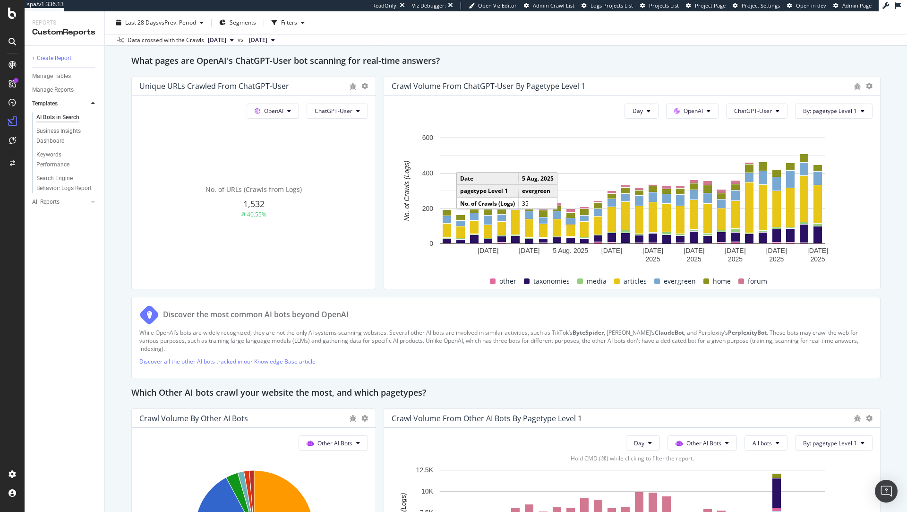
scroll to position [1044, 0]
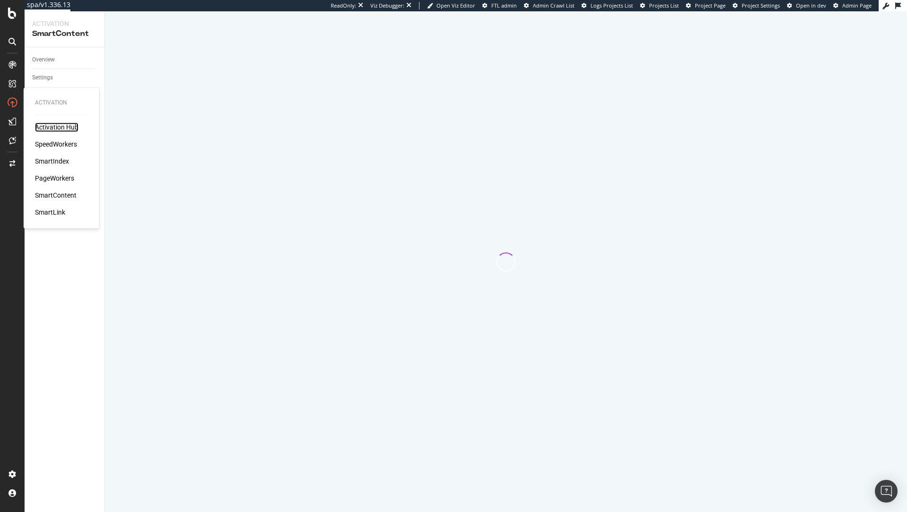
click at [62, 127] on div "Activation Hub" at bounding box center [56, 126] width 43 height 9
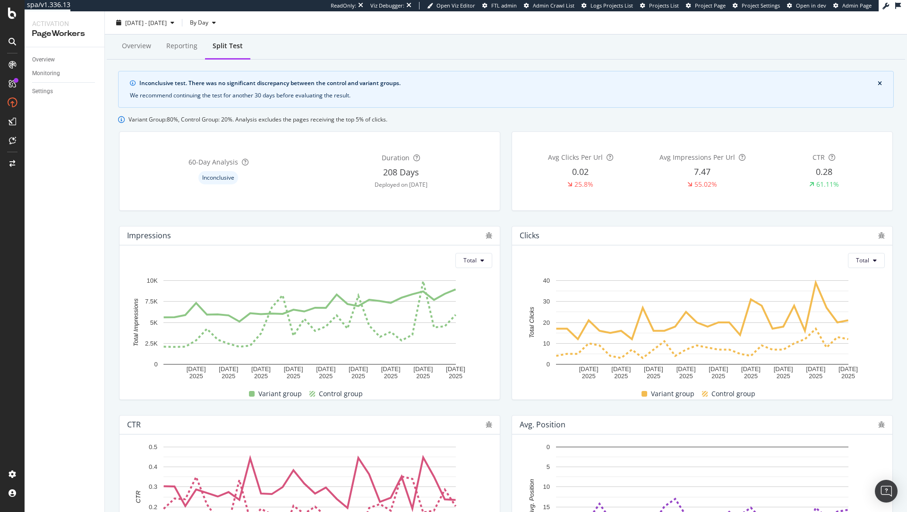
scroll to position [17, 0]
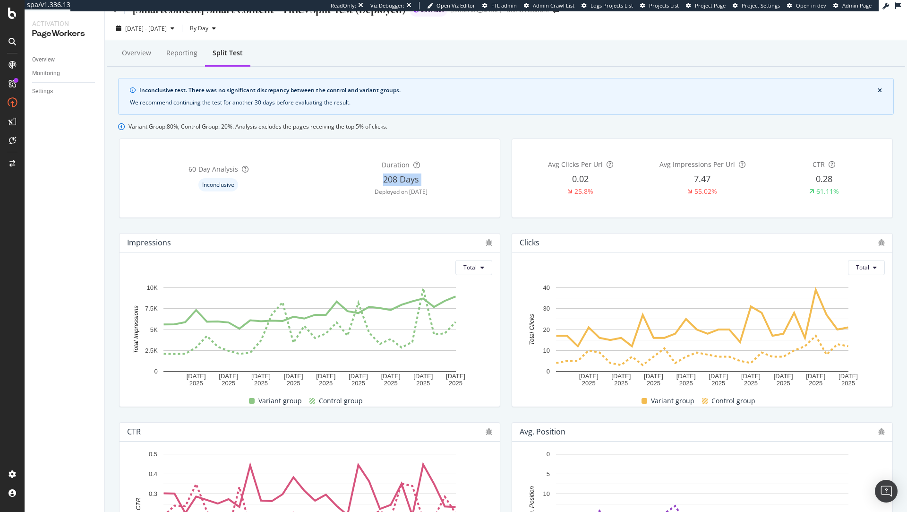
drag, startPoint x: 385, startPoint y: 178, endPoint x: 456, endPoint y: 174, distance: 71.4
click at [455, 174] on div "Duration 208 Days Deployed on [DATE]" at bounding box center [401, 177] width 183 height 63
click at [145, 89] on div "Inconclusive test. There was no significant discrepancy between the control and…" at bounding box center [508, 90] width 738 height 9
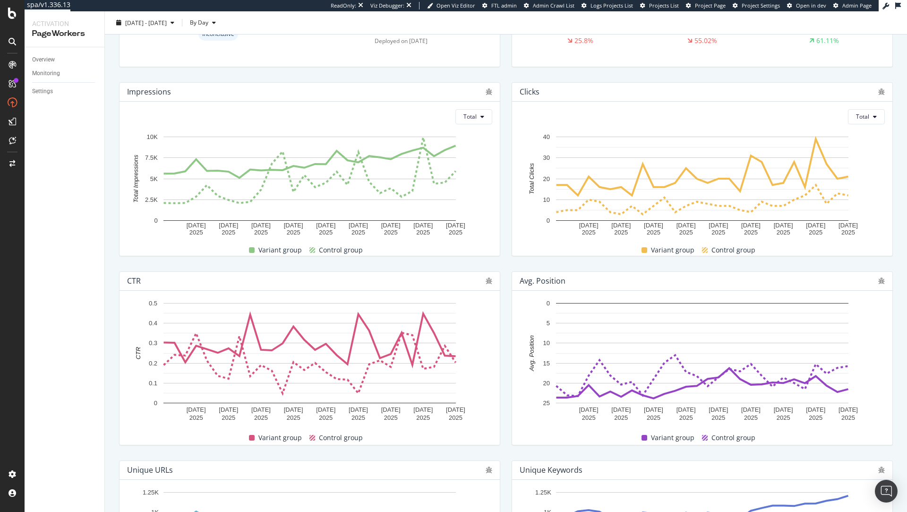
scroll to position [165, 0]
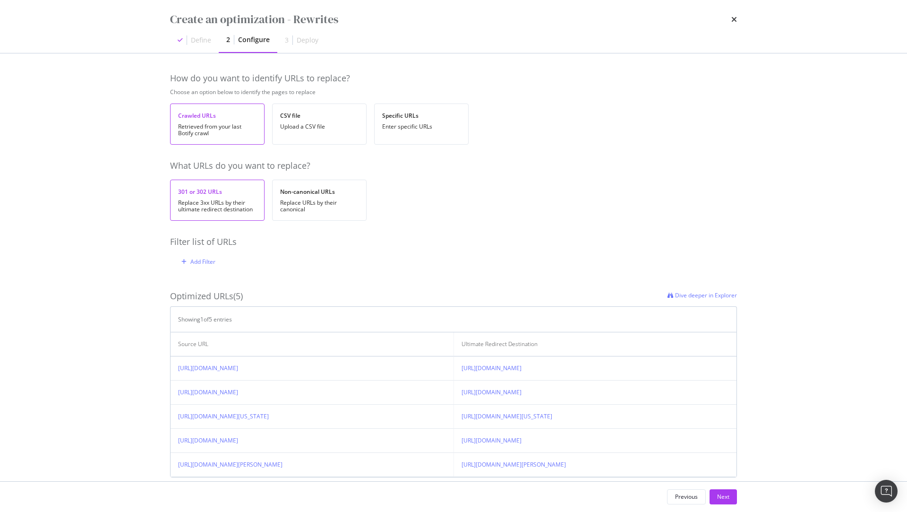
click at [673, 496] on button "Previous" at bounding box center [686, 496] width 39 height 15
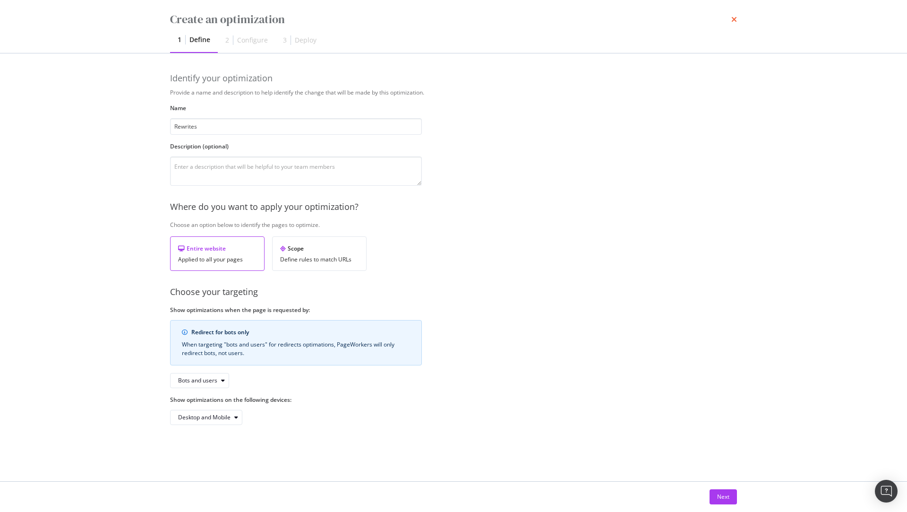
click at [737, 19] on icon "times" at bounding box center [734, 20] width 6 height 8
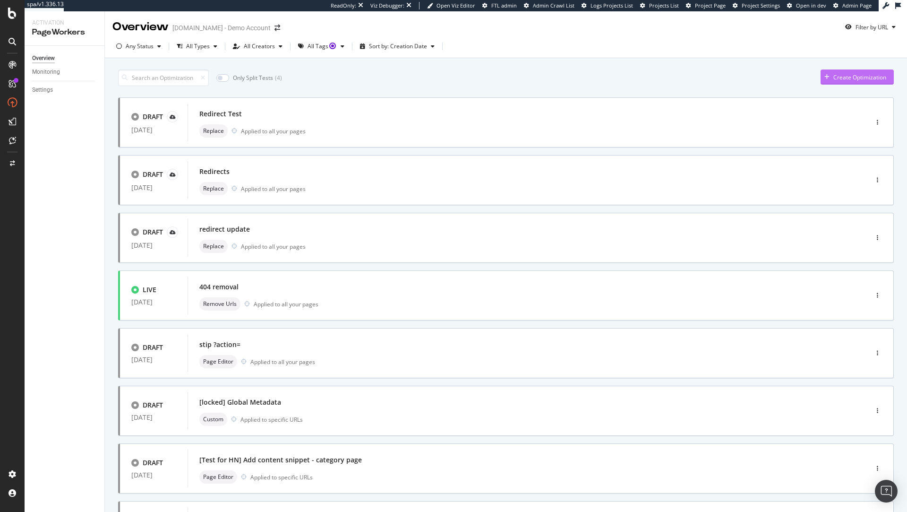
click at [847, 75] on div "Create Optimization" at bounding box center [859, 77] width 53 height 8
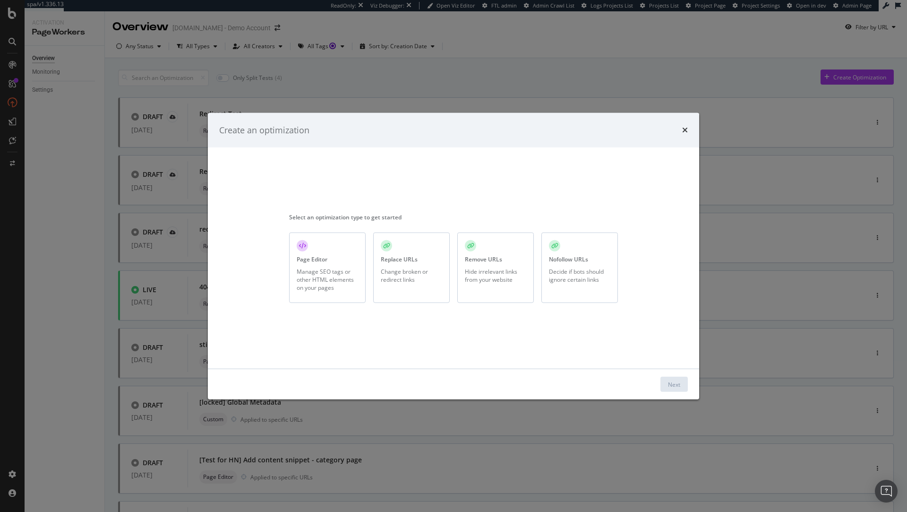
click at [420, 284] on div "Replace URLs Change broken or redirect links" at bounding box center [411, 267] width 77 height 70
click at [666, 378] on button "Next" at bounding box center [674, 384] width 27 height 15
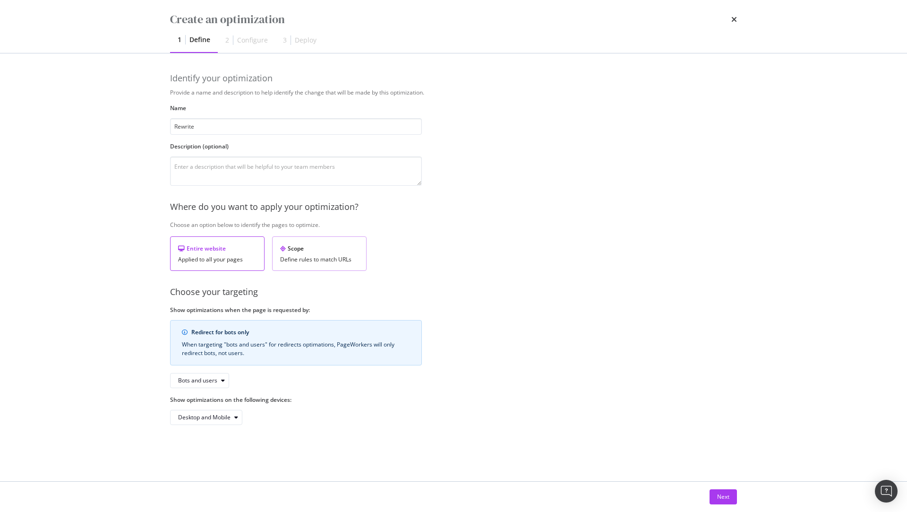
type input "Rewrite"
click at [331, 254] on div "Scope Define rules to match URLs" at bounding box center [319, 253] width 94 height 34
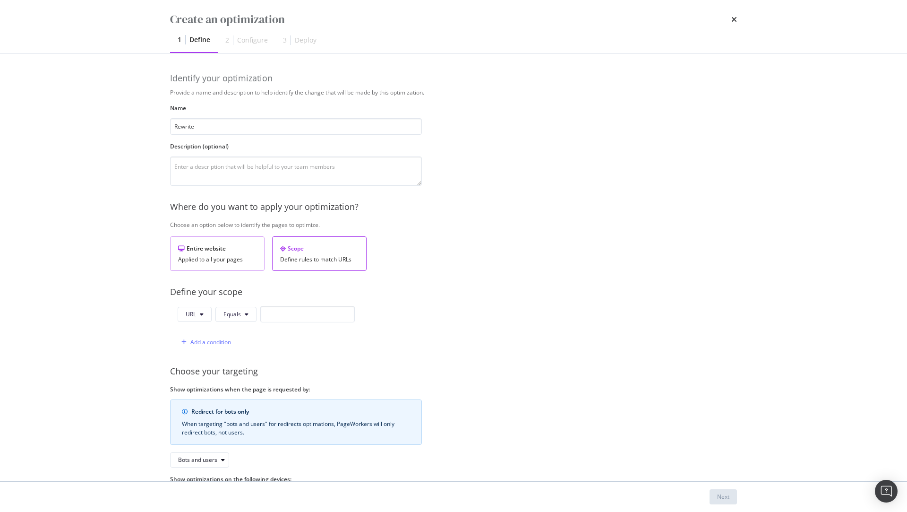
click at [204, 256] on div "Applied to all your pages" at bounding box center [217, 259] width 78 height 7
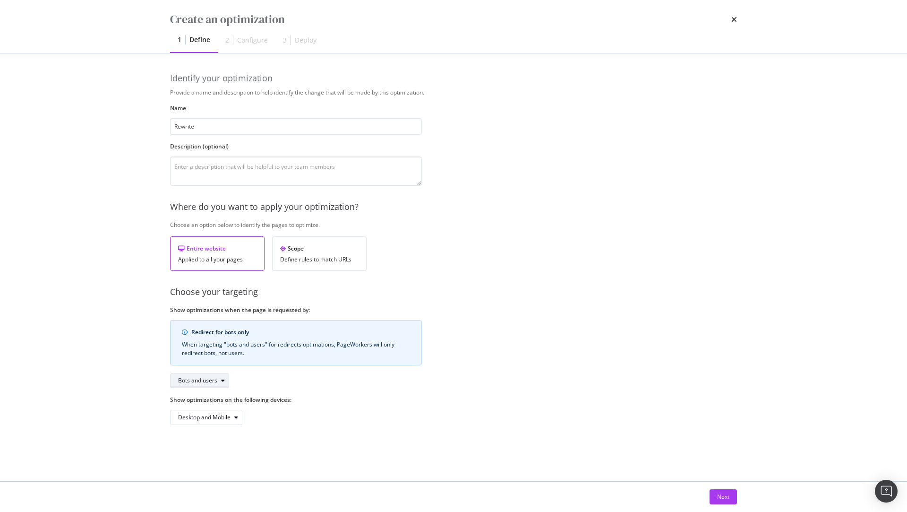
click at [210, 383] on div "Bots and users" at bounding box center [203, 380] width 51 height 13
click at [332, 386] on div "Redirect for bots only When targeting "bots and users" for redirects optimation…" at bounding box center [296, 354] width 252 height 68
click at [719, 497] on div "Next" at bounding box center [723, 496] width 12 height 8
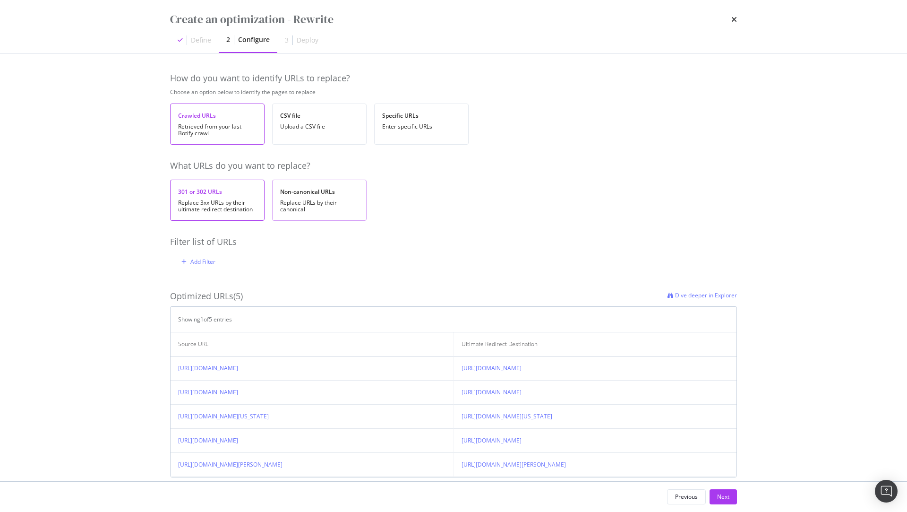
click at [328, 209] on div "Replace URLs by their canonical" at bounding box center [319, 205] width 78 height 13
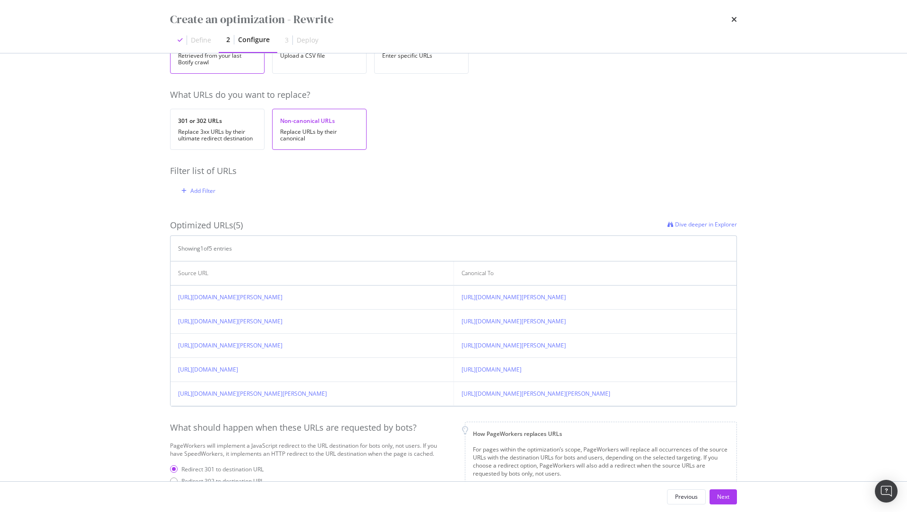
scroll to position [77, 0]
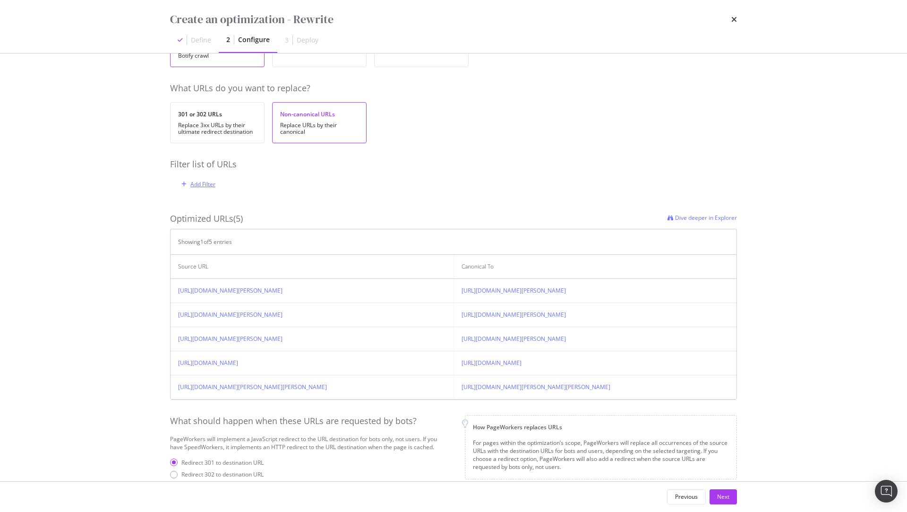
click at [200, 183] on div "Add Filter" at bounding box center [202, 184] width 25 height 8
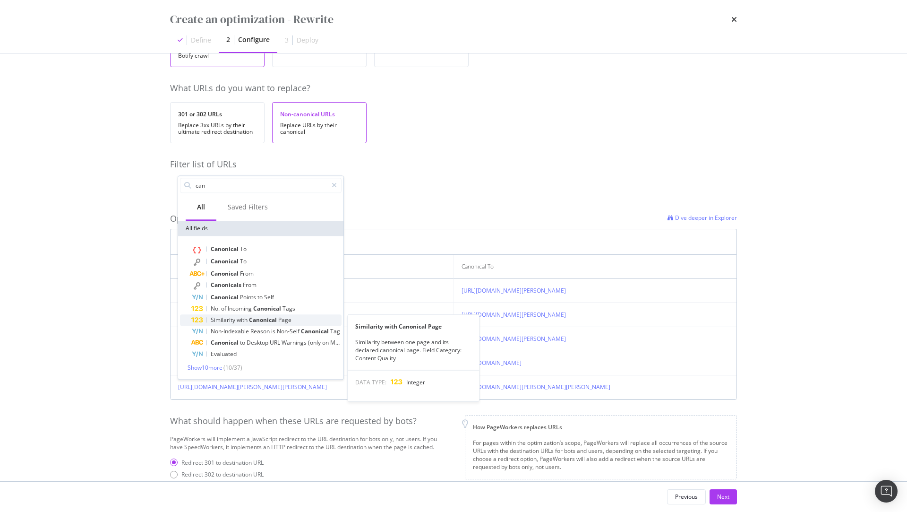
type input "can"
click at [272, 321] on span "Canonical" at bounding box center [263, 320] width 29 height 8
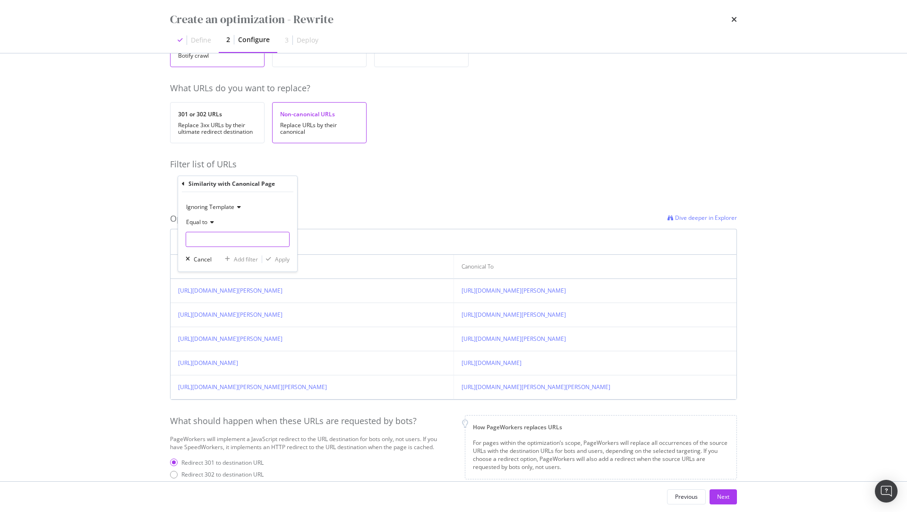
click at [213, 237] on input "modal" at bounding box center [238, 239] width 104 height 15
click at [223, 249] on span "100" at bounding box center [223, 252] width 69 height 8
type input "100"
click at [279, 258] on div "Apply" at bounding box center [282, 259] width 15 height 8
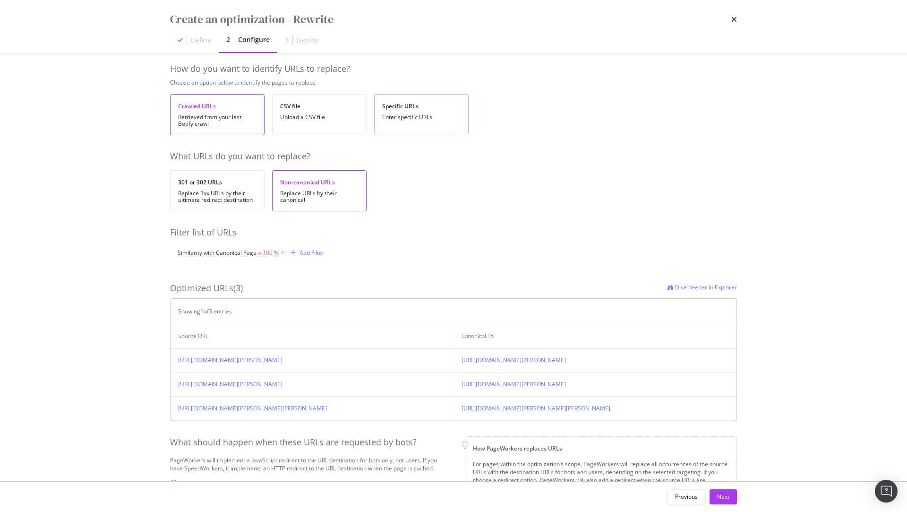
scroll to position [0, 0]
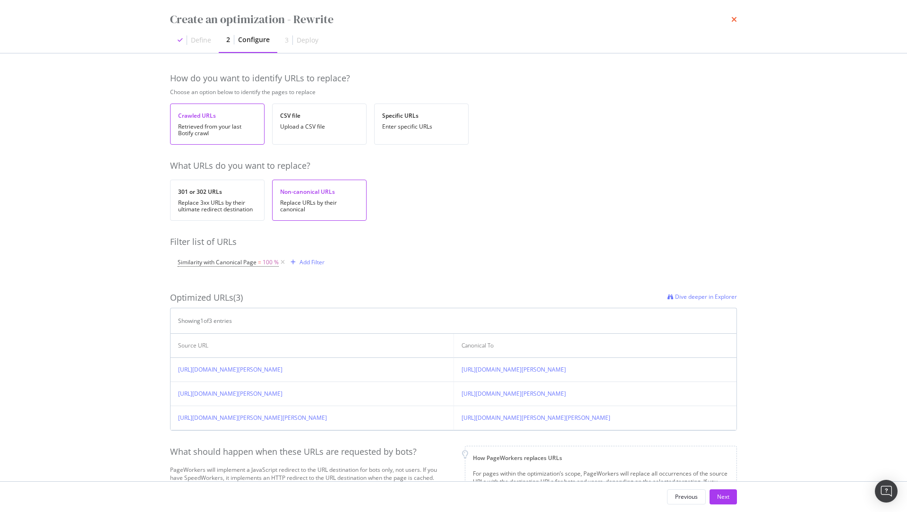
click at [734, 19] on icon "times" at bounding box center [734, 20] width 6 height 8
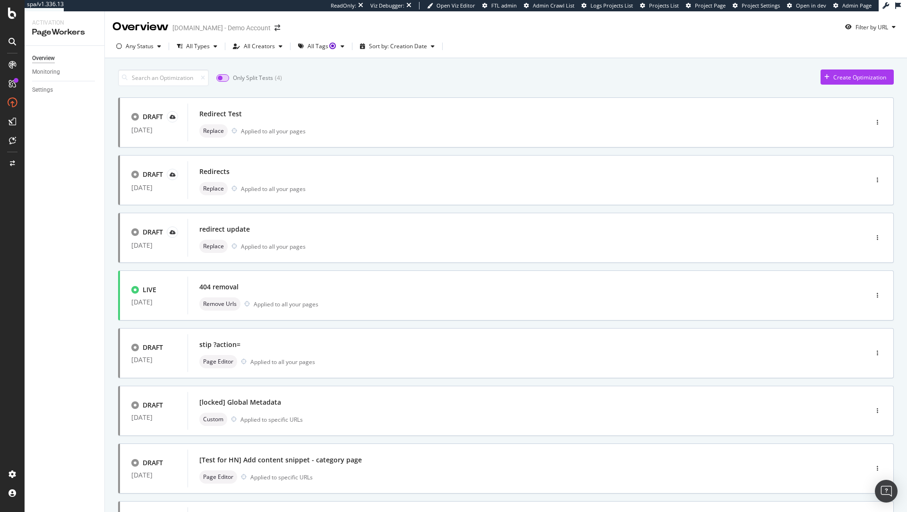
click at [224, 78] on input "checkbox" at bounding box center [222, 78] width 13 height 8
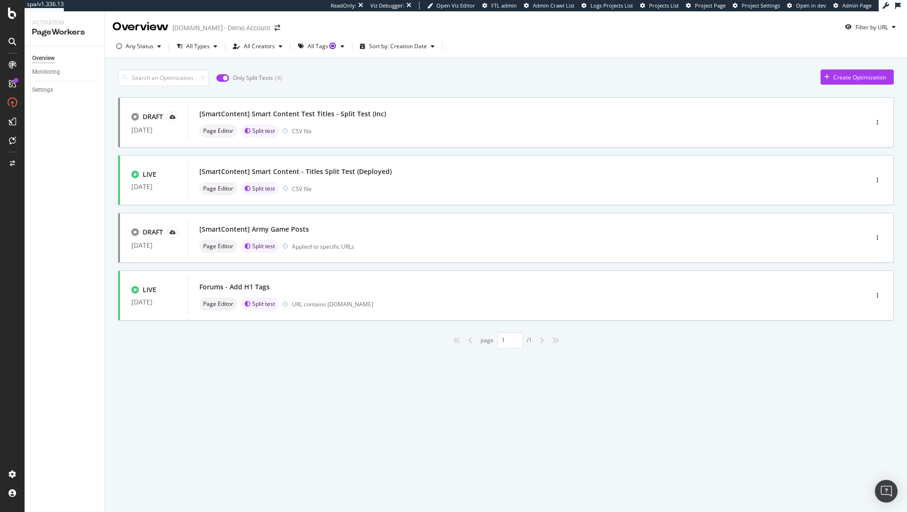
click at [222, 76] on input "checkbox" at bounding box center [222, 78] width 13 height 8
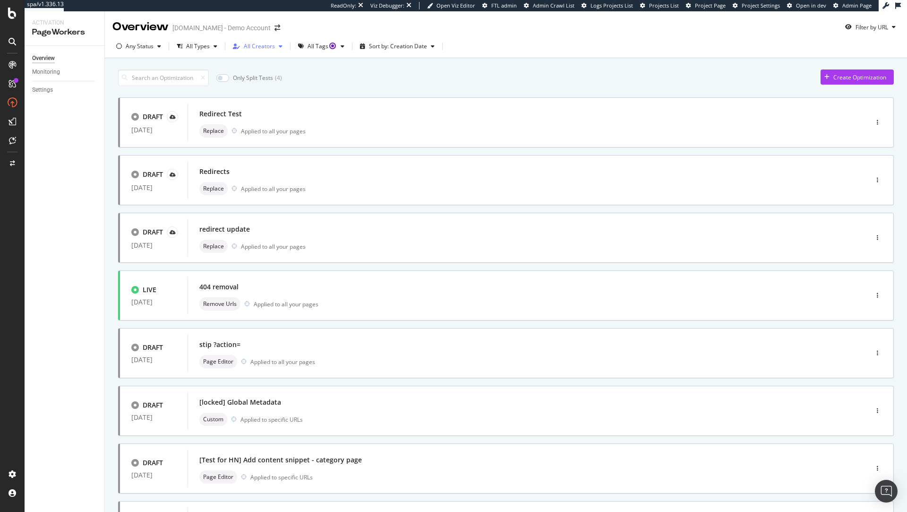
click at [256, 48] on div "All Creators" at bounding box center [259, 46] width 31 height 6
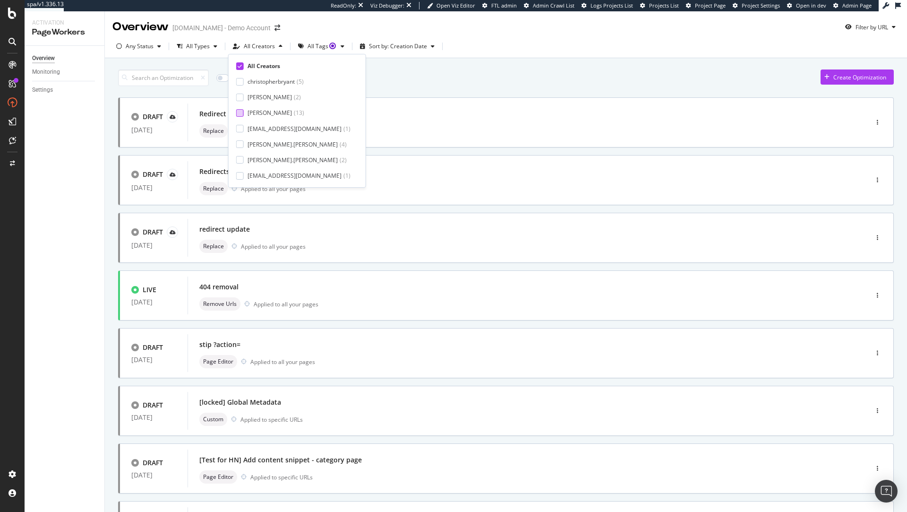
click at [260, 115] on div "frank" at bounding box center [270, 113] width 44 height 8
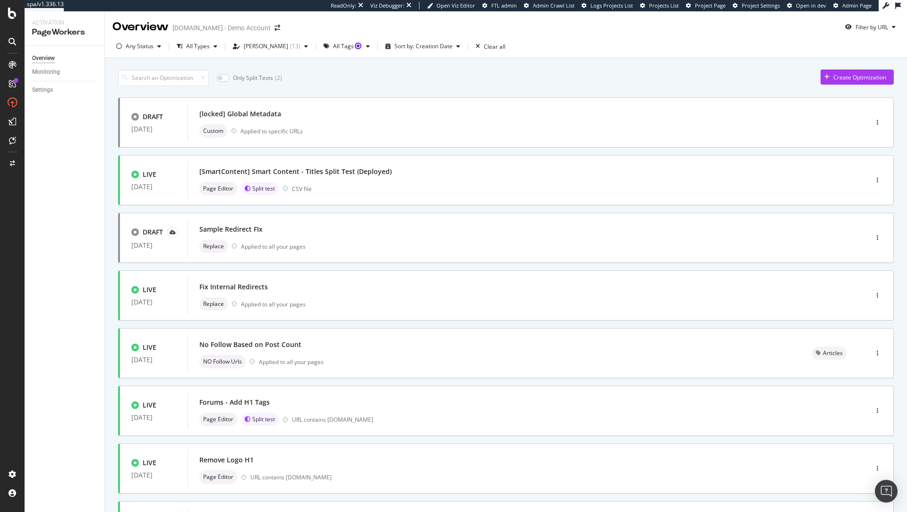
click at [451, 77] on div "Only Split Tests ( 2 ) Create Optimization" at bounding box center [506, 77] width 776 height 17
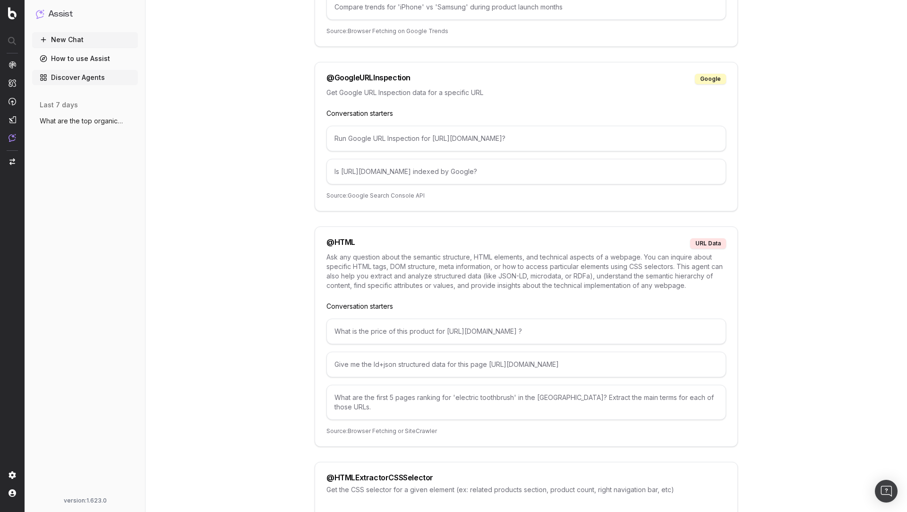
scroll to position [2019, 0]
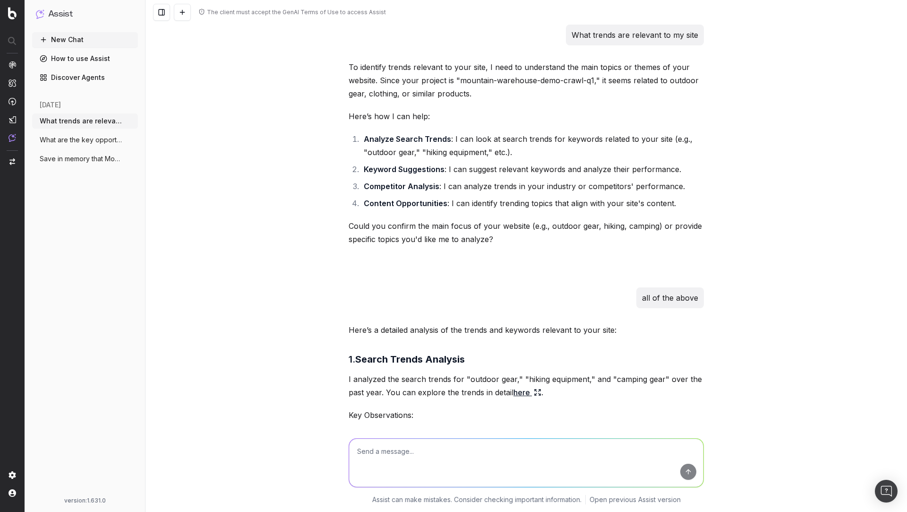
click at [62, 159] on span "Save in memory that Mountain Warehouse L" at bounding box center [81, 158] width 83 height 9
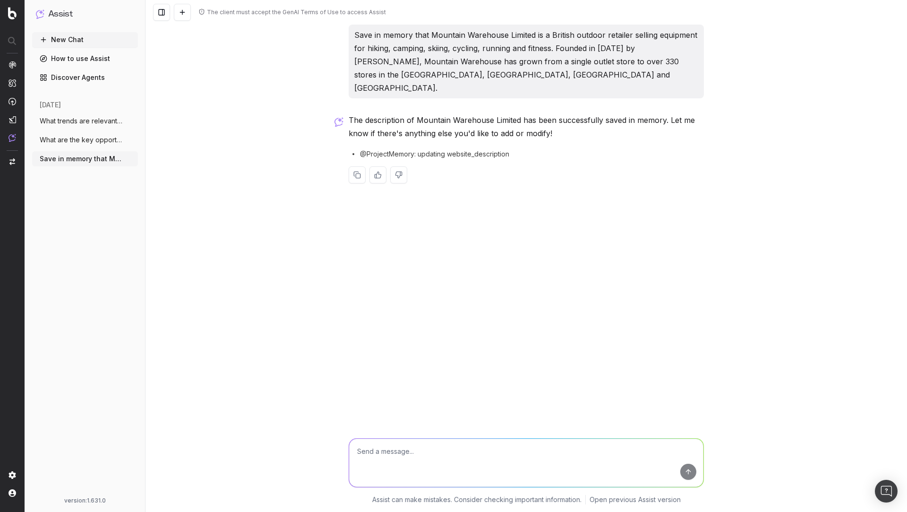
click at [74, 137] on span "What are the key opportunities on Mounta" at bounding box center [81, 139] width 83 height 9
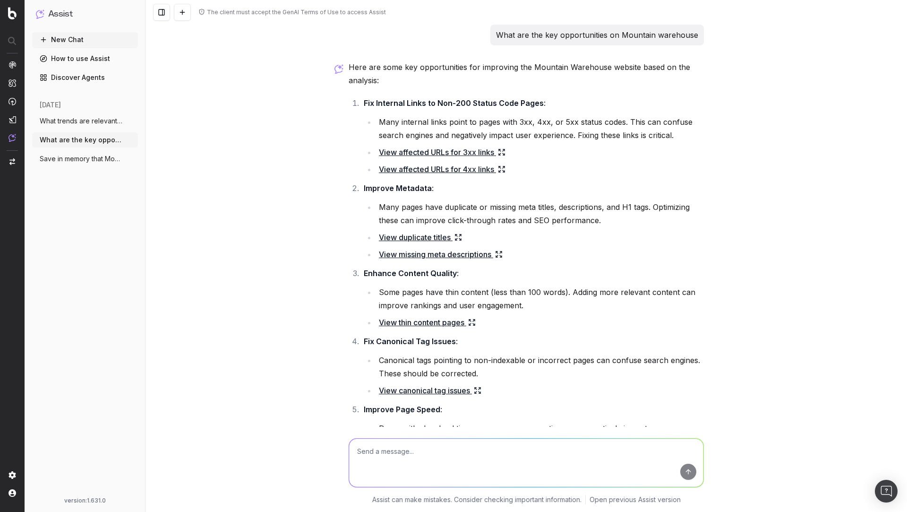
click at [74, 120] on span "What trends are relevant to my site" at bounding box center [81, 120] width 83 height 9
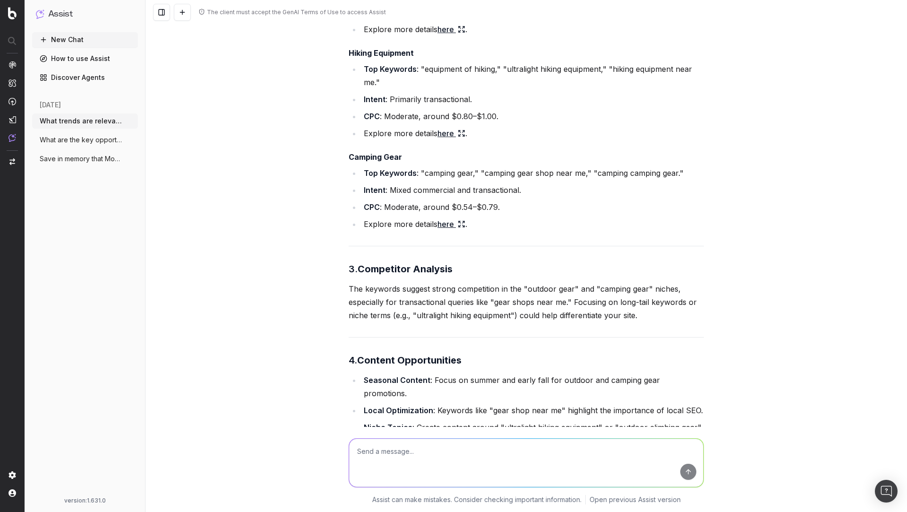
scroll to position [575, 0]
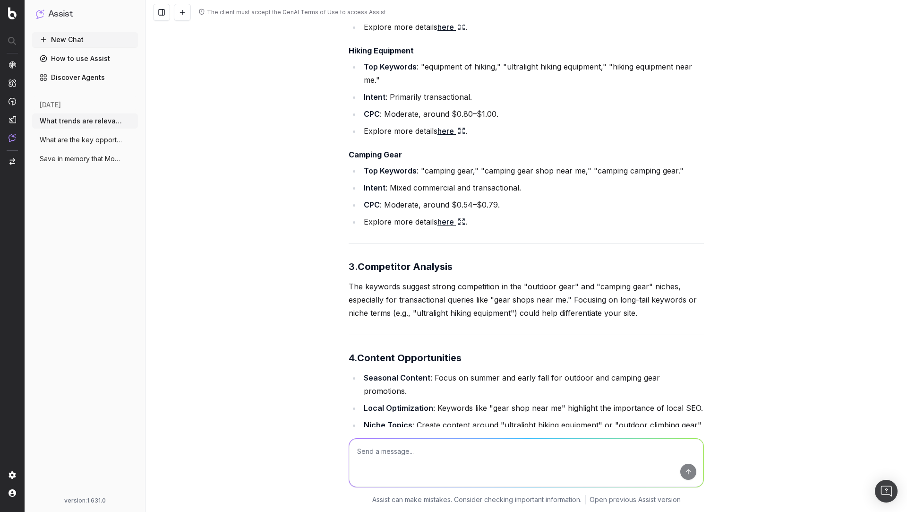
click at [452, 223] on link "here" at bounding box center [452, 221] width 28 height 13
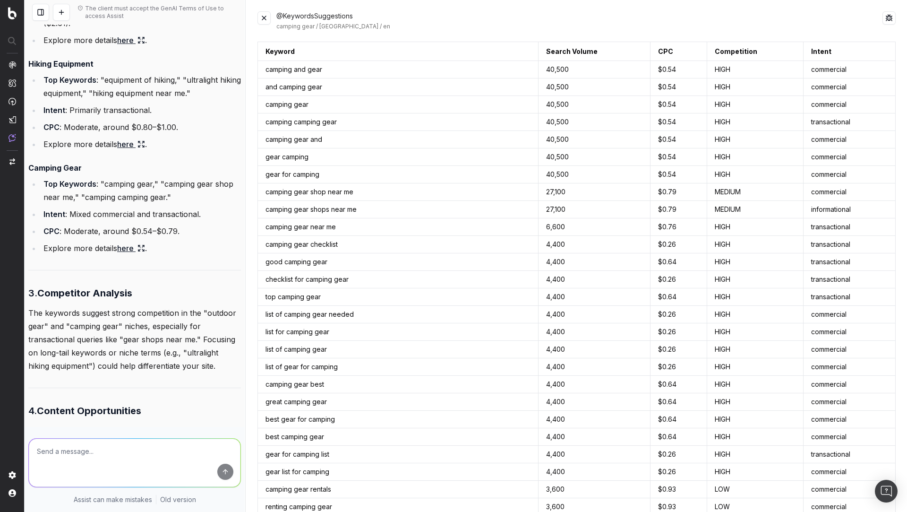
click at [267, 19] on button at bounding box center [264, 17] width 13 height 13
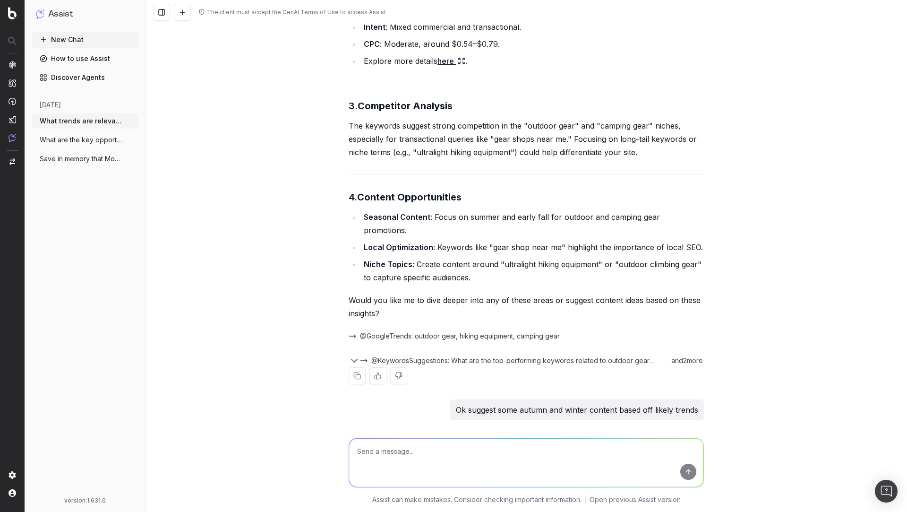
scroll to position [740, 0]
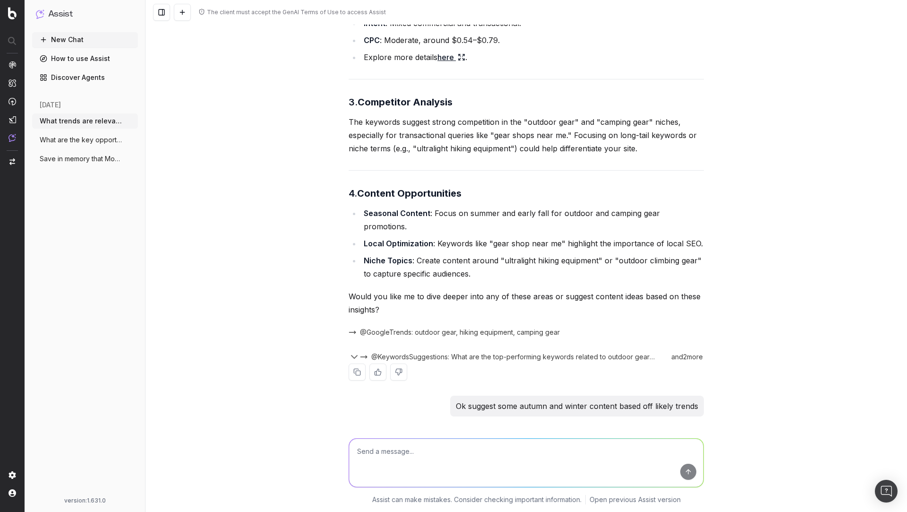
click at [460, 327] on span "@GoogleTrends: outdoor gear, hiking equipment, camping gear" at bounding box center [460, 331] width 200 height 9
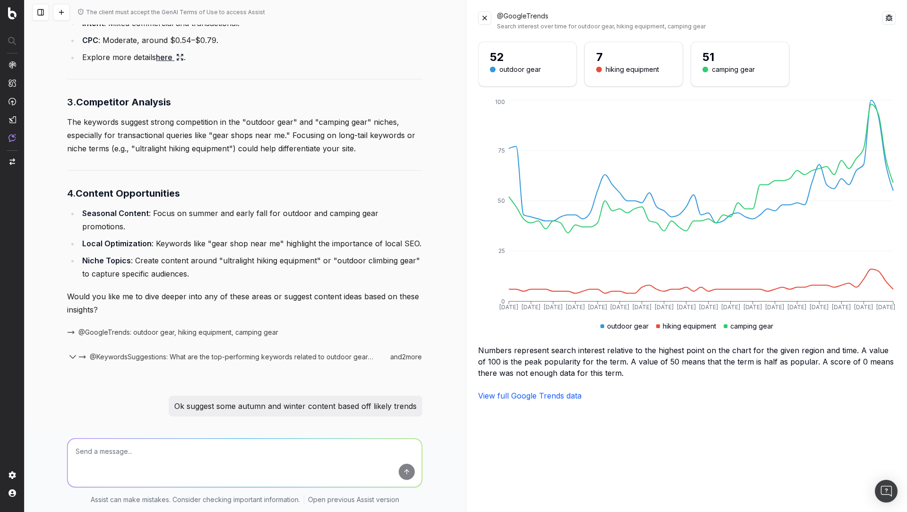
click at [488, 13] on button at bounding box center [484, 17] width 13 height 13
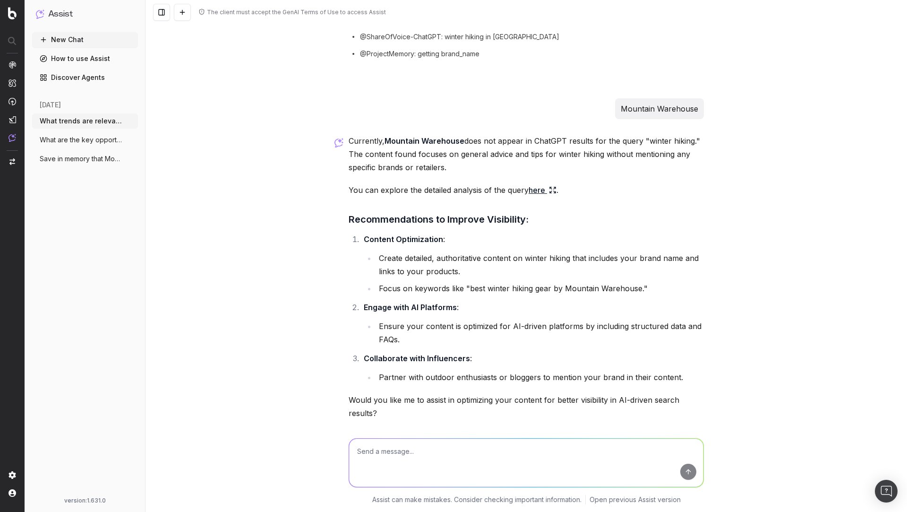
scroll to position [5710, 0]
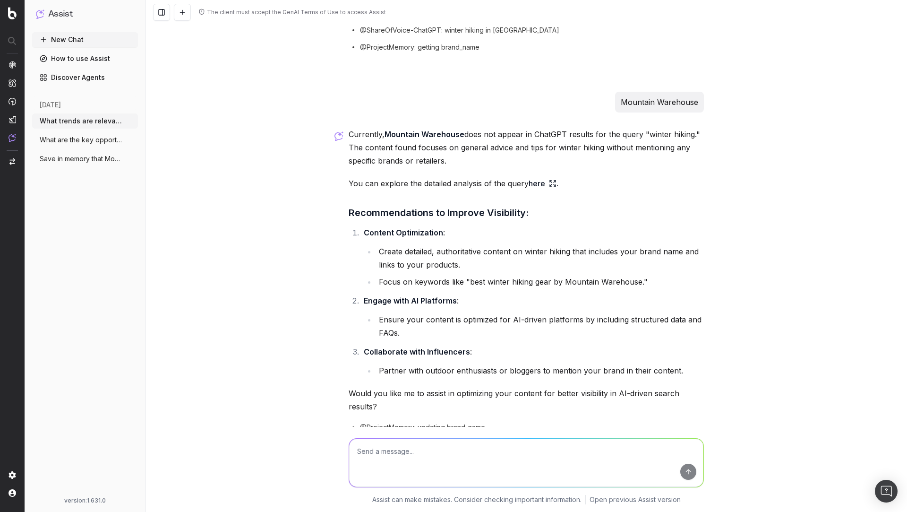
click at [541, 177] on link "here" at bounding box center [543, 183] width 28 height 13
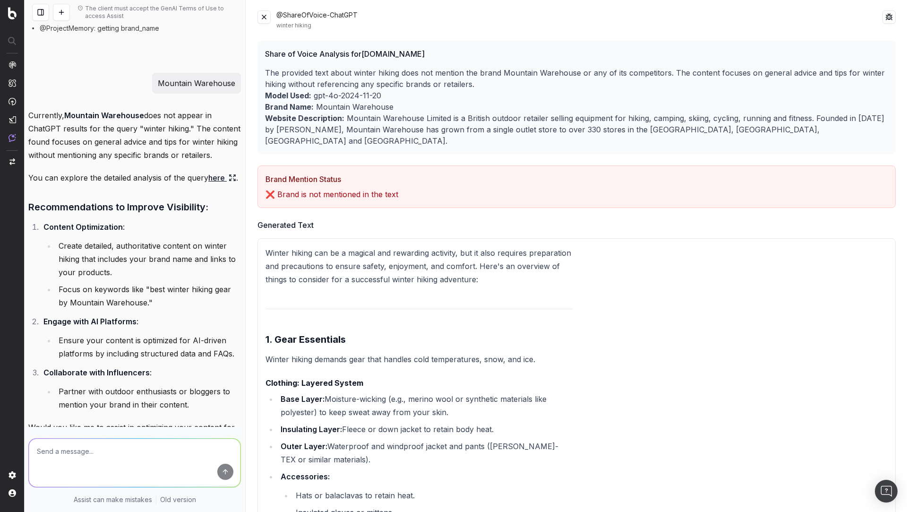
scroll to position [0, 0]
click at [264, 20] on button at bounding box center [264, 17] width 13 height 13
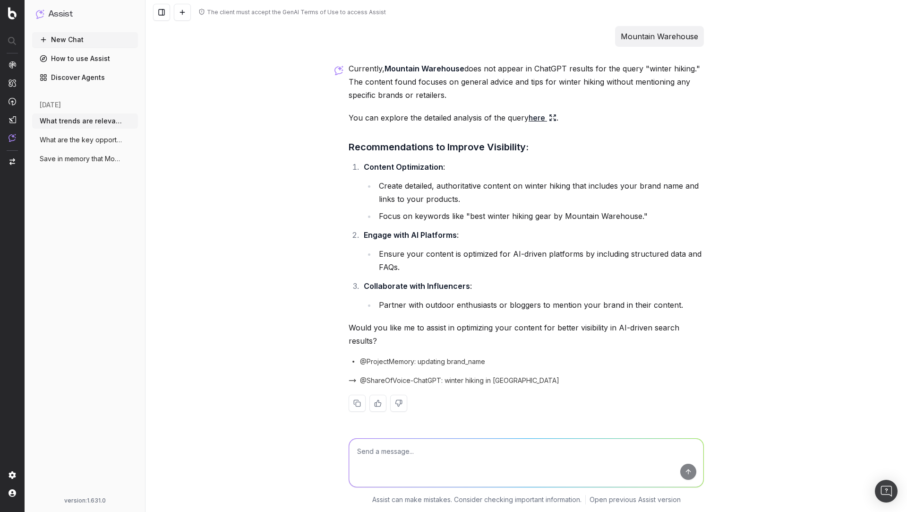
scroll to position [5710, 0]
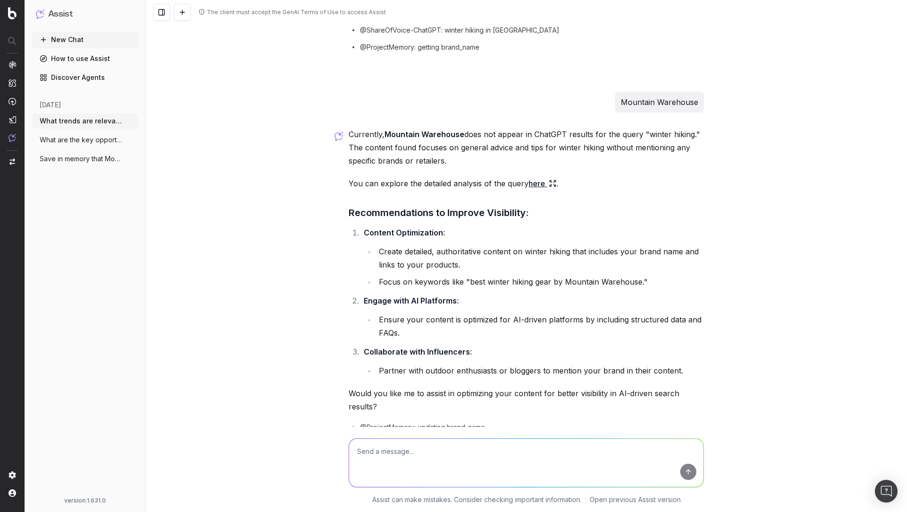
click at [94, 143] on span "What are the key opportunities on Mounta" at bounding box center [81, 139] width 83 height 9
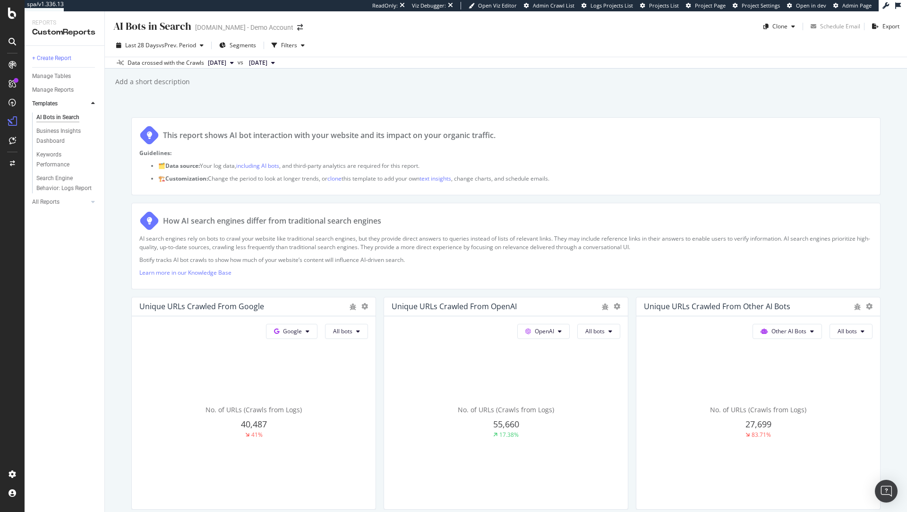
scroll to position [1044, 0]
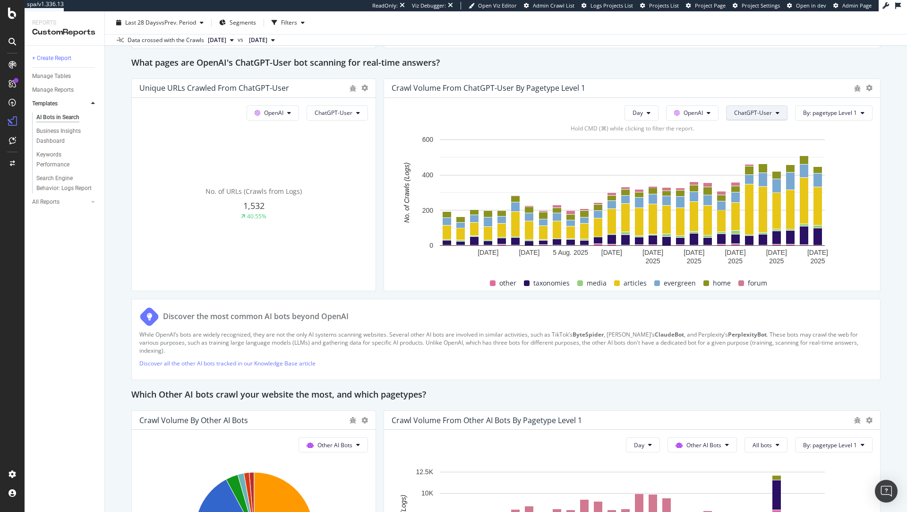
click at [753, 111] on span "ChatGPT-User" at bounding box center [753, 113] width 38 height 8
click at [711, 110] on icon at bounding box center [709, 113] width 4 height 6
click at [721, 179] on span "Other AI Bots" at bounding box center [709, 183] width 35 height 9
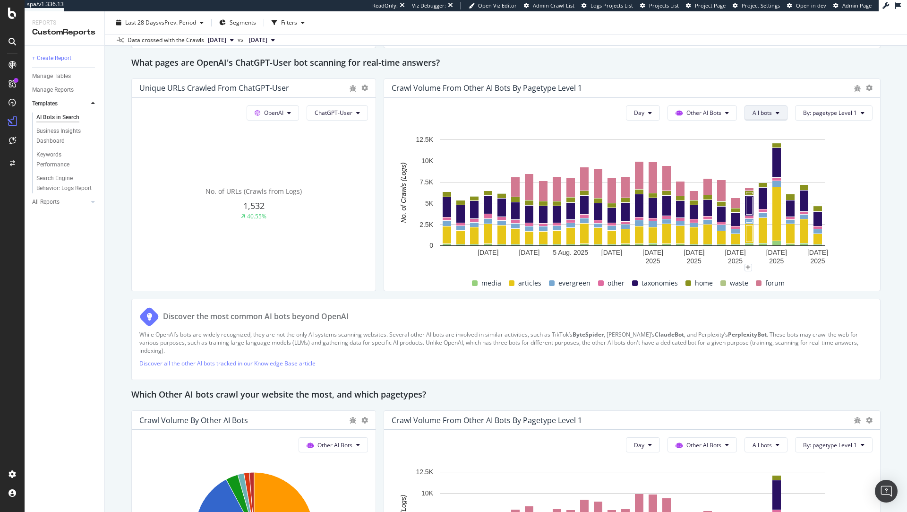
click at [769, 112] on span "All bots" at bounding box center [762, 113] width 19 height 8
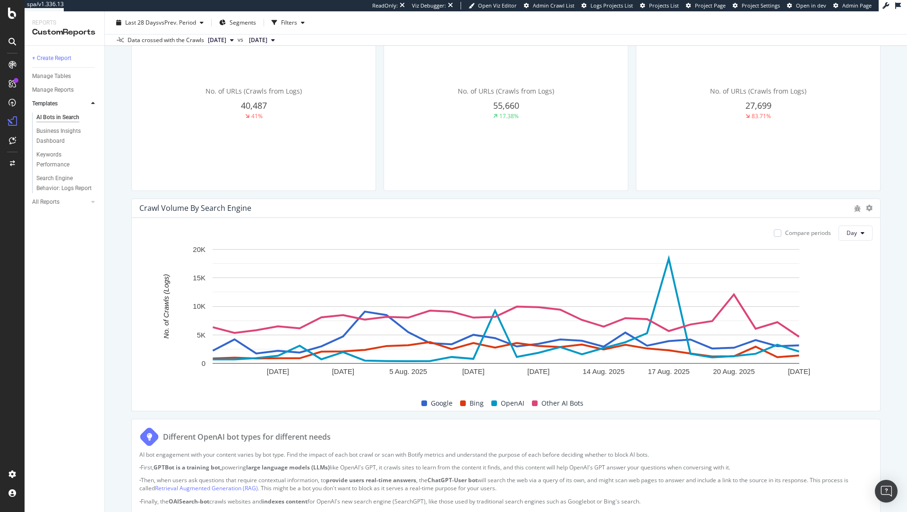
scroll to position [320, 0]
